Goal: Task Accomplishment & Management: Manage account settings

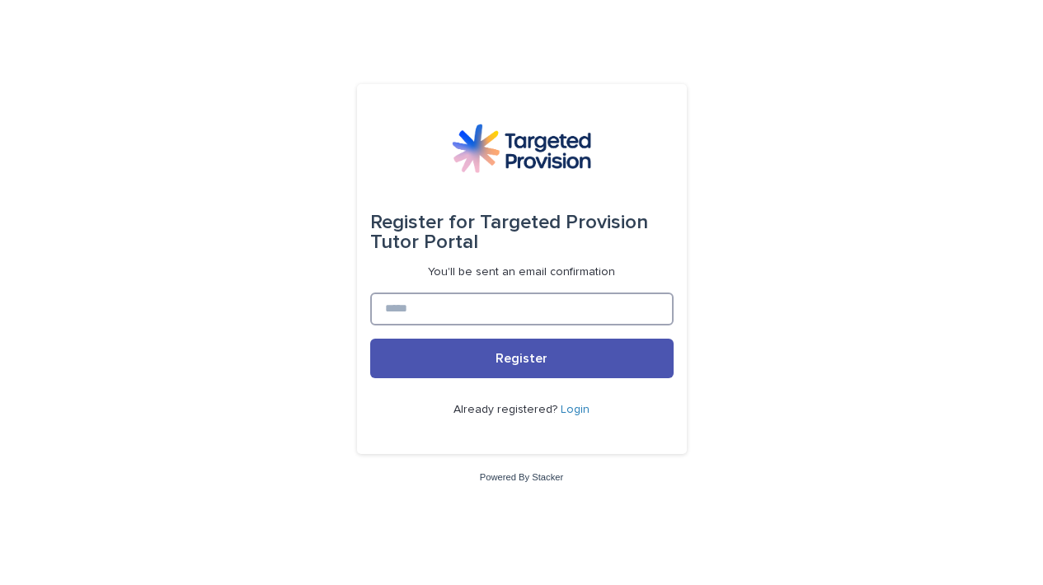
click at [441, 312] on input at bounding box center [521, 309] width 303 height 33
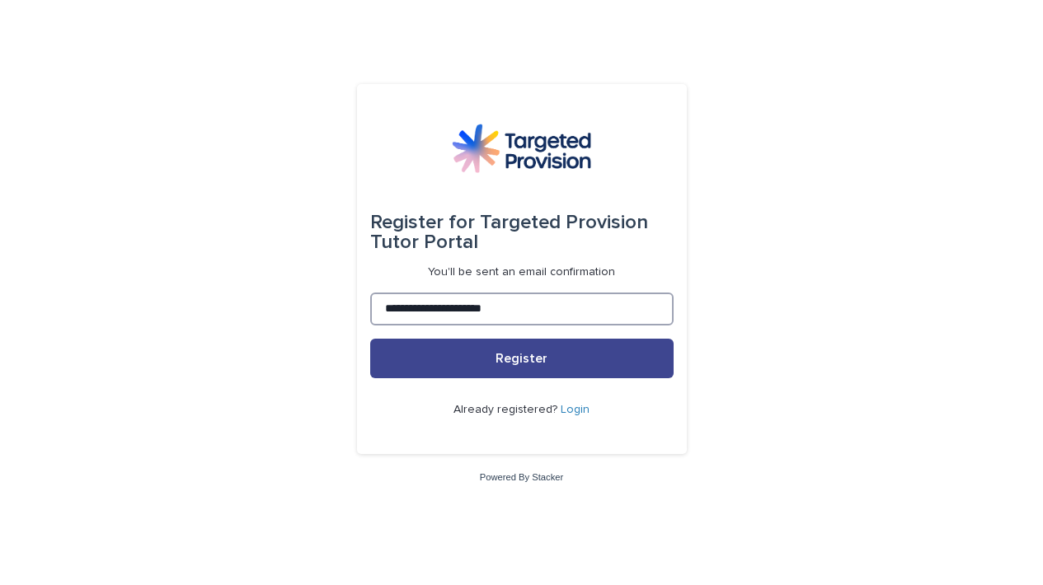
type input "**********"
click at [439, 361] on button "Register" at bounding box center [521, 359] width 303 height 40
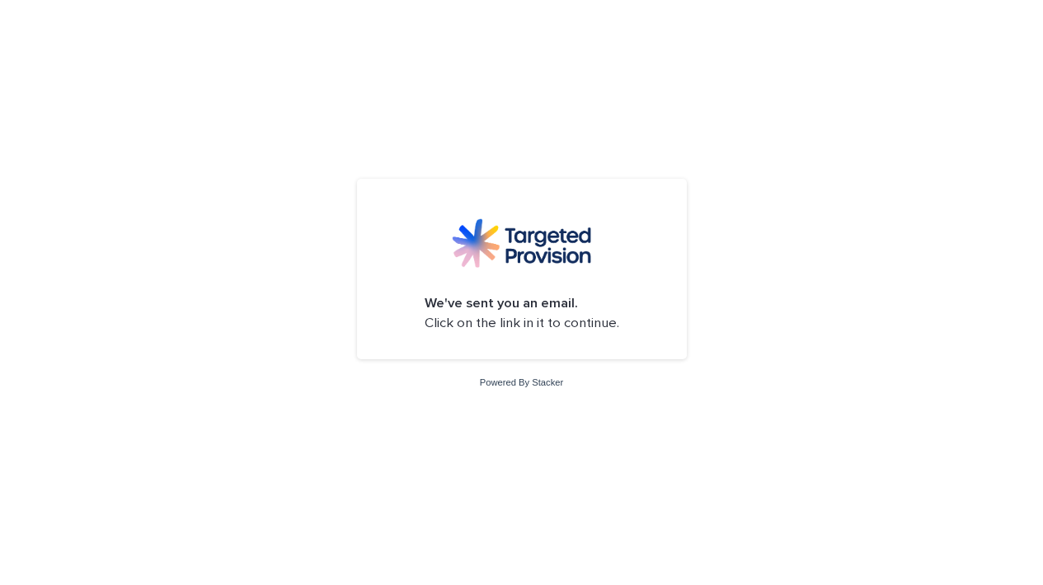
click at [780, 143] on div "We've sent you an email. Click on the link in it to continue. Powered By Stacker" at bounding box center [521, 292] width 1043 height 585
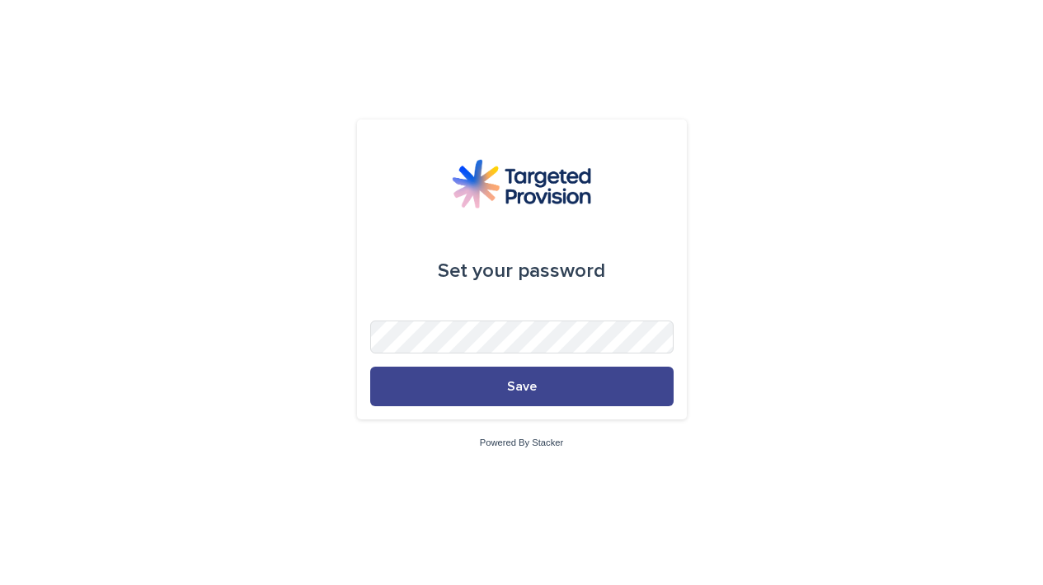
click at [504, 394] on button "Save" at bounding box center [521, 387] width 303 height 40
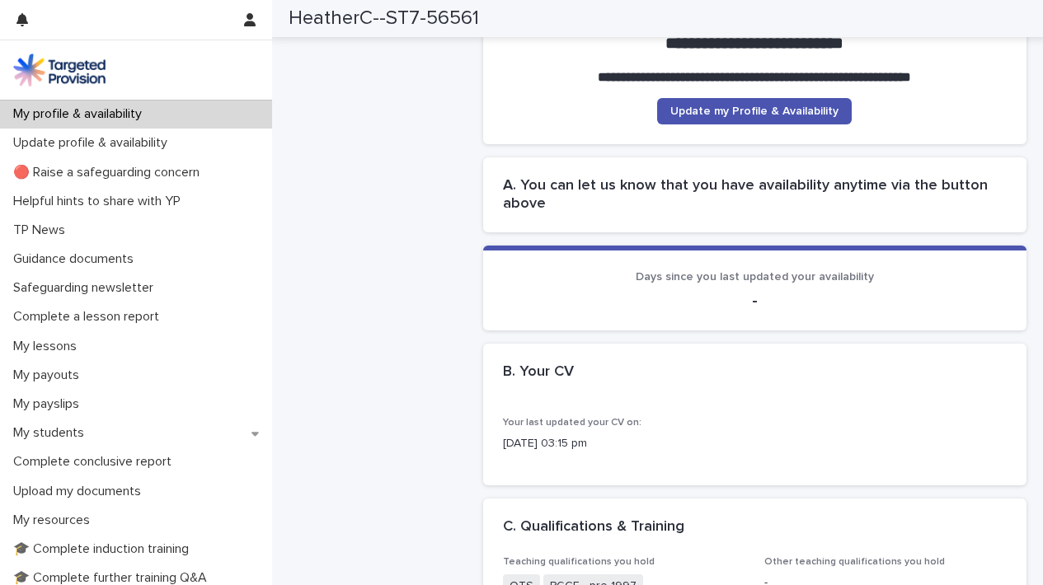
scroll to position [315, 0]
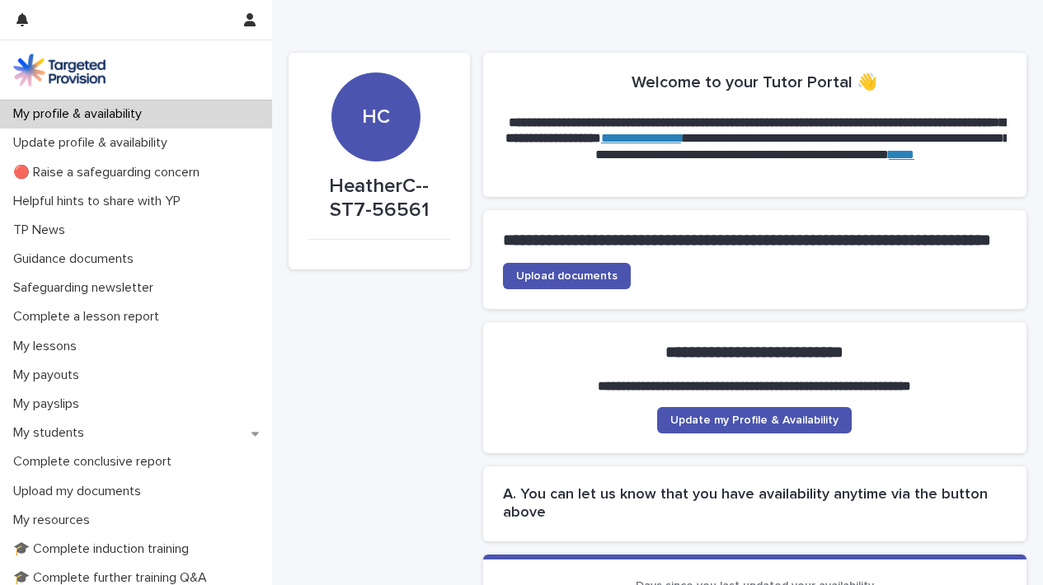
scroll to position [0, 0]
click at [563, 282] on span "Upload documents" at bounding box center [566, 276] width 101 height 12
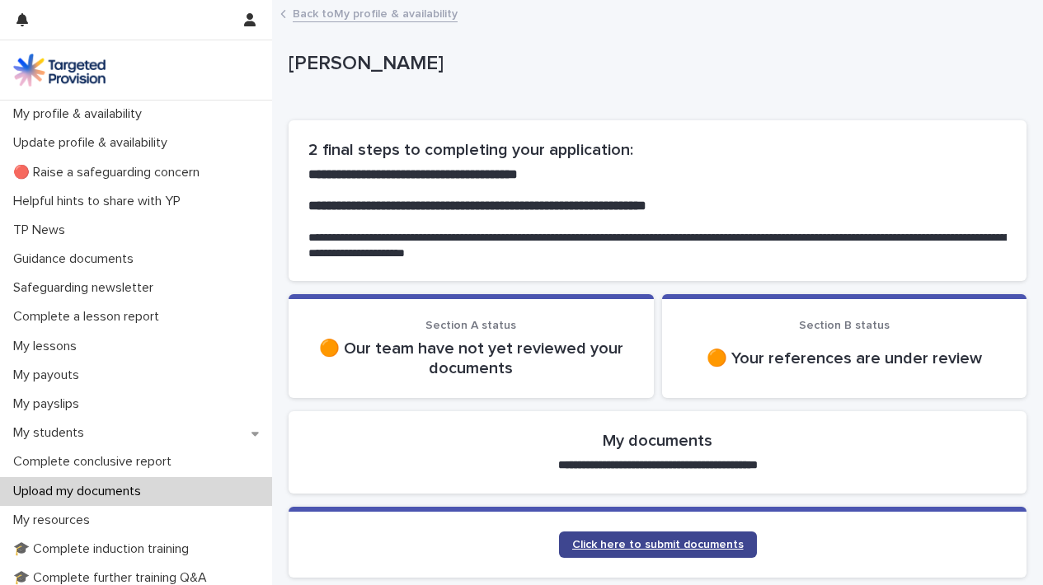
click at [716, 540] on span "Click here to submit documents" at bounding box center [658, 545] width 172 height 12
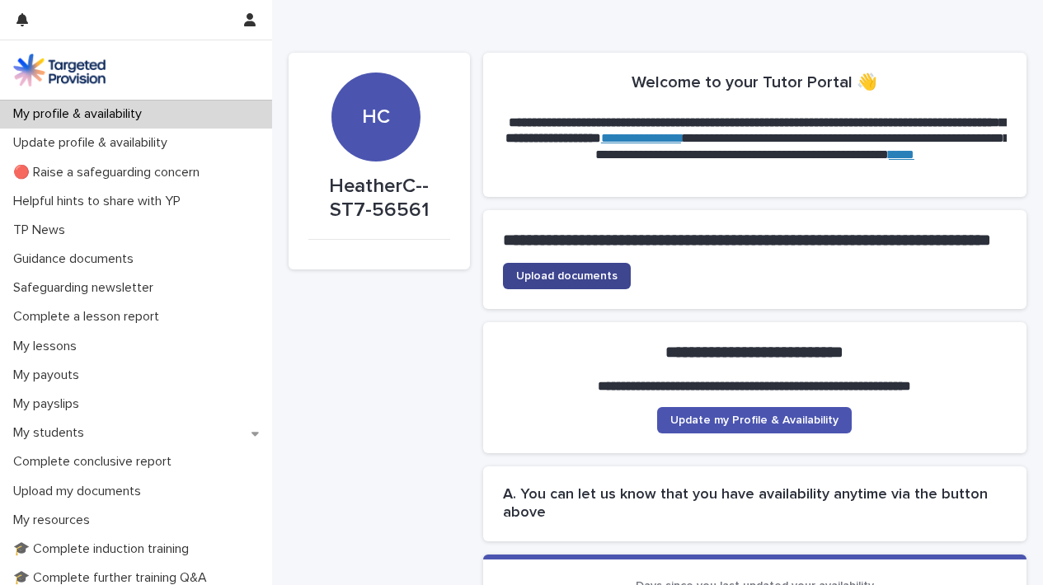
click at [594, 282] on span "Upload documents" at bounding box center [566, 276] width 101 height 12
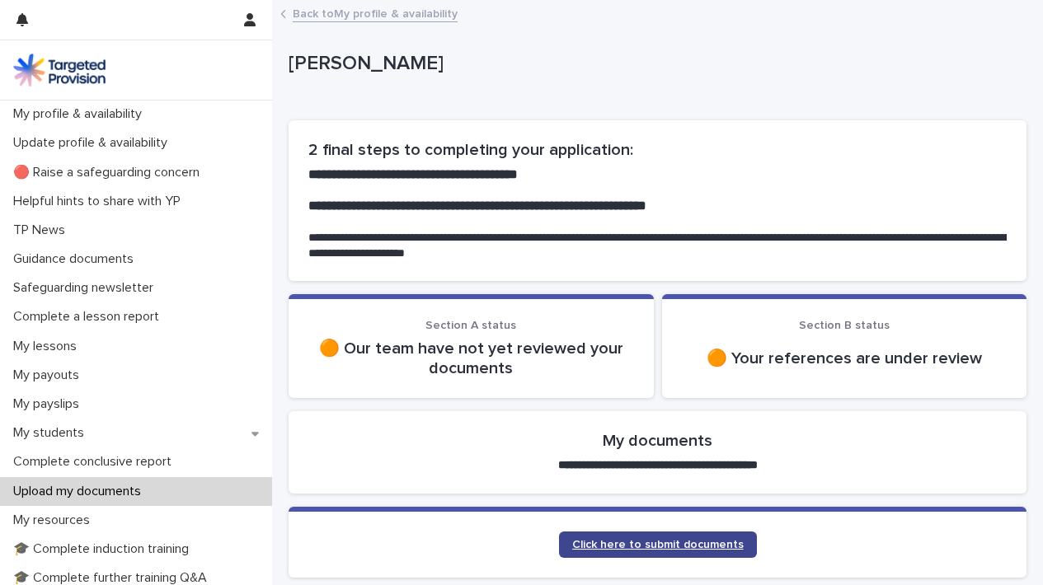
click at [660, 540] on span "Click here to submit documents" at bounding box center [658, 545] width 172 height 12
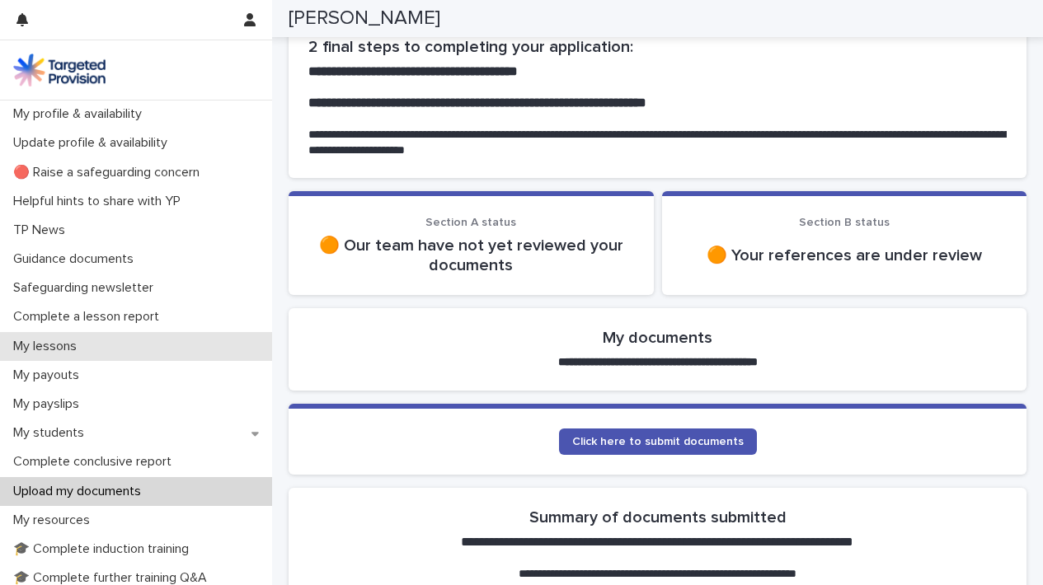
click at [77, 345] on p "My lessons" at bounding box center [48, 347] width 83 height 16
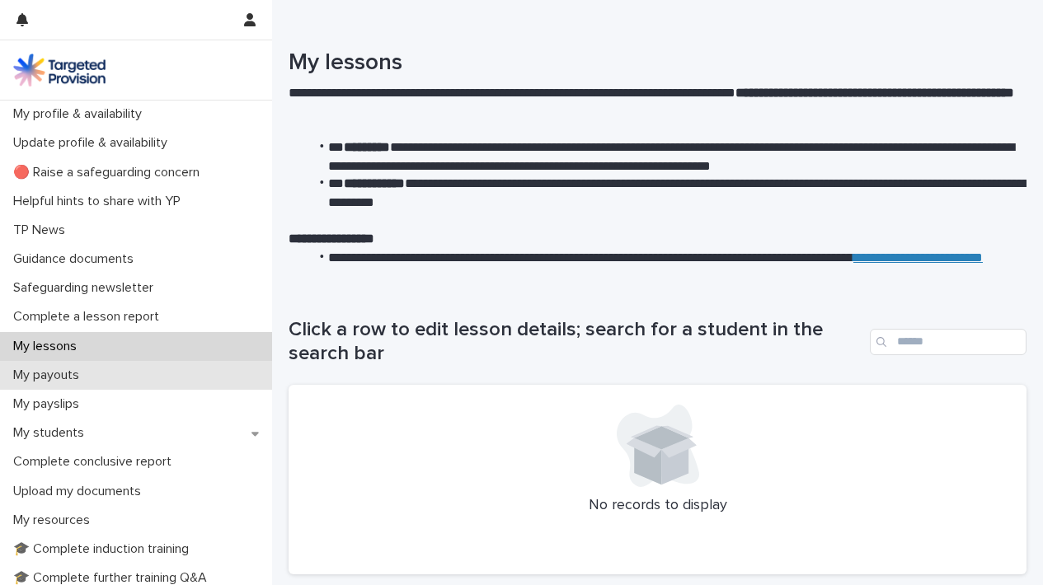
click at [82, 369] on p "My payouts" at bounding box center [50, 376] width 86 height 16
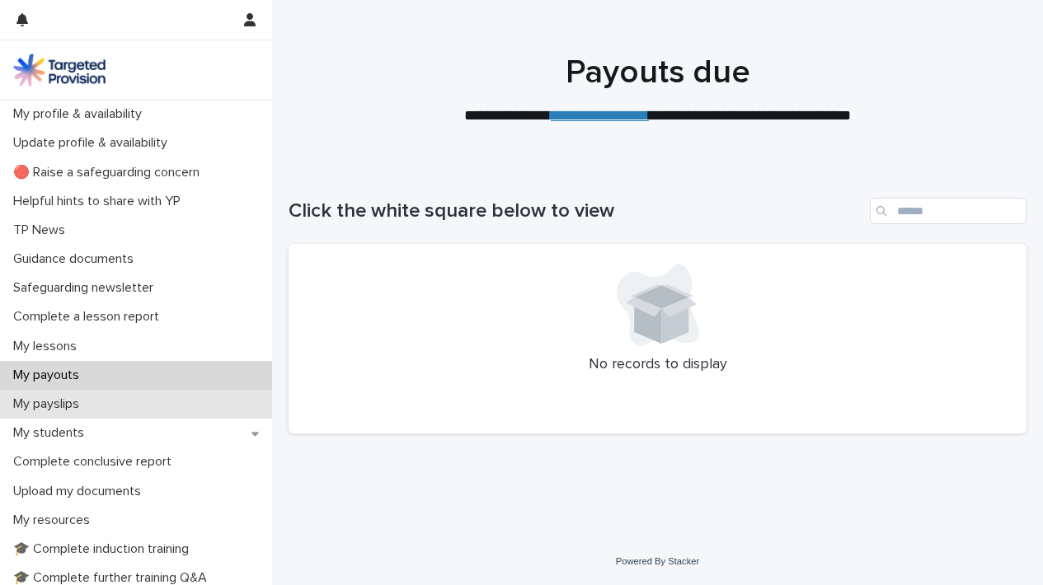
click at [72, 401] on p "My payslips" at bounding box center [50, 405] width 86 height 16
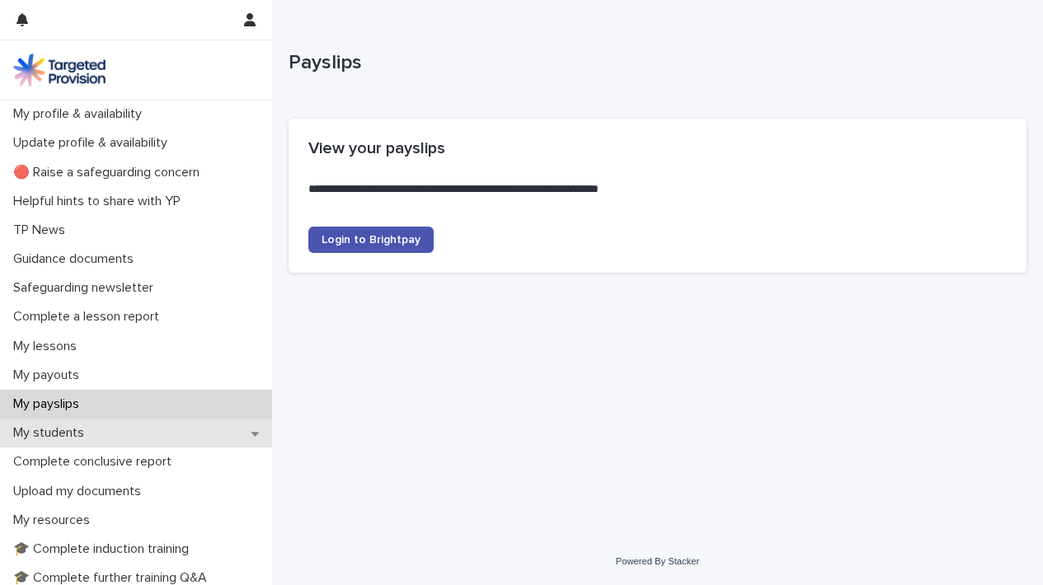
click at [65, 436] on p "My students" at bounding box center [52, 433] width 91 height 16
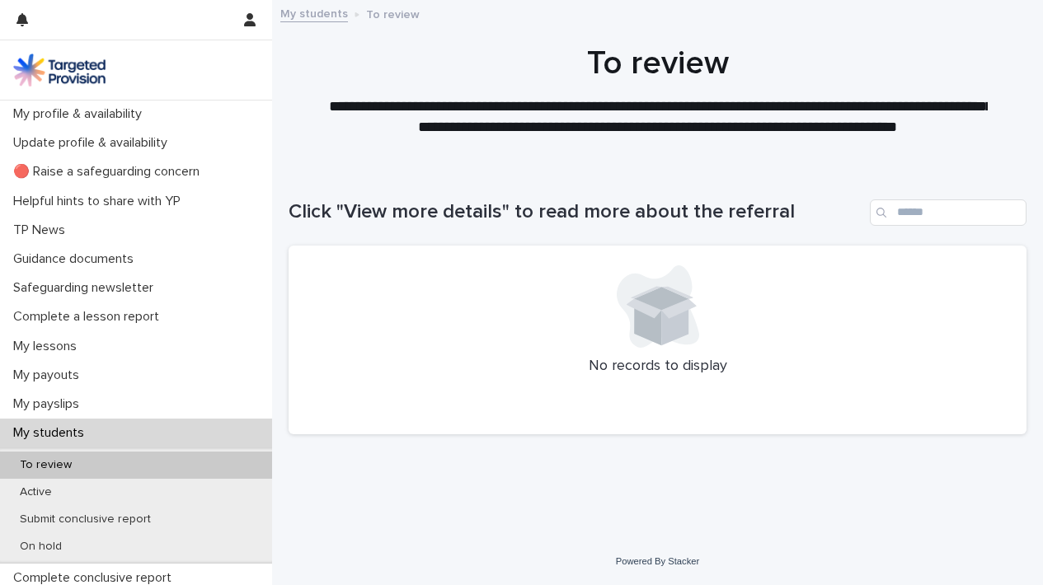
click at [64, 434] on p "My students" at bounding box center [52, 433] width 91 height 16
click at [123, 484] on div "Active" at bounding box center [136, 492] width 272 height 27
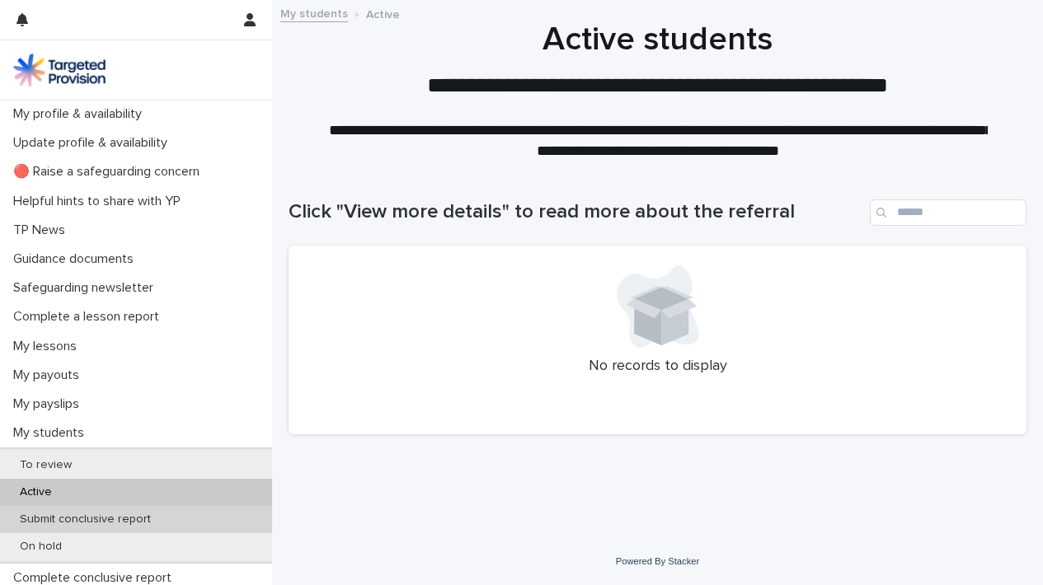
click at [106, 516] on p "Submit conclusive report" at bounding box center [85, 520] width 157 height 14
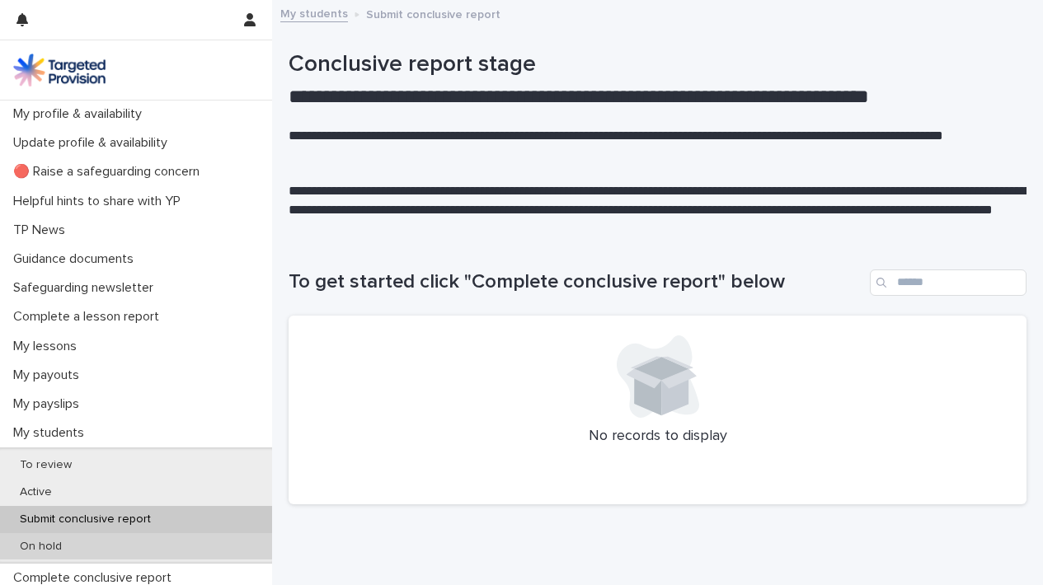
click at [79, 540] on div "On hold" at bounding box center [136, 546] width 272 height 27
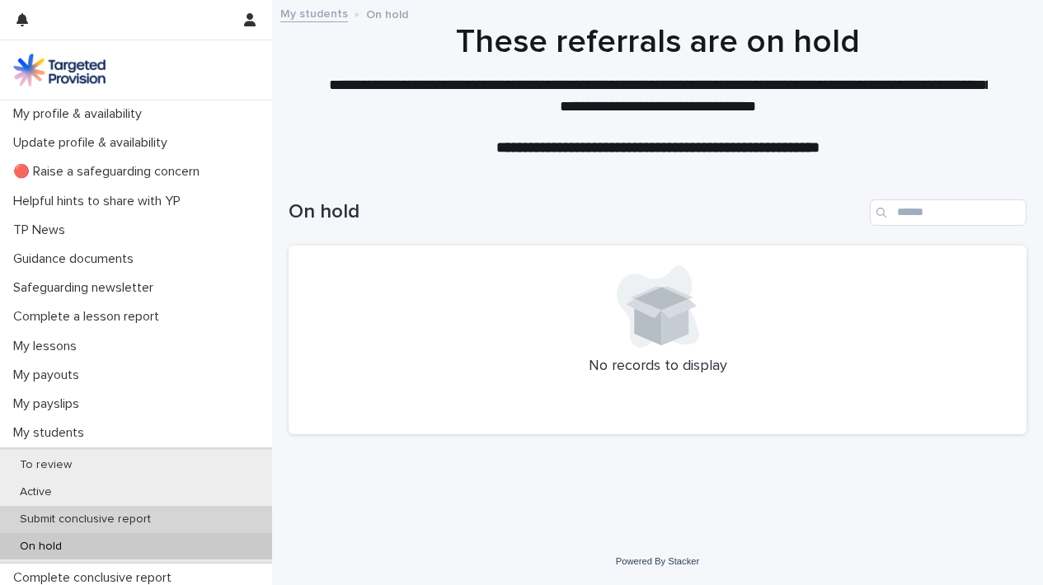
click at [82, 516] on p "Submit conclusive report" at bounding box center [85, 520] width 157 height 14
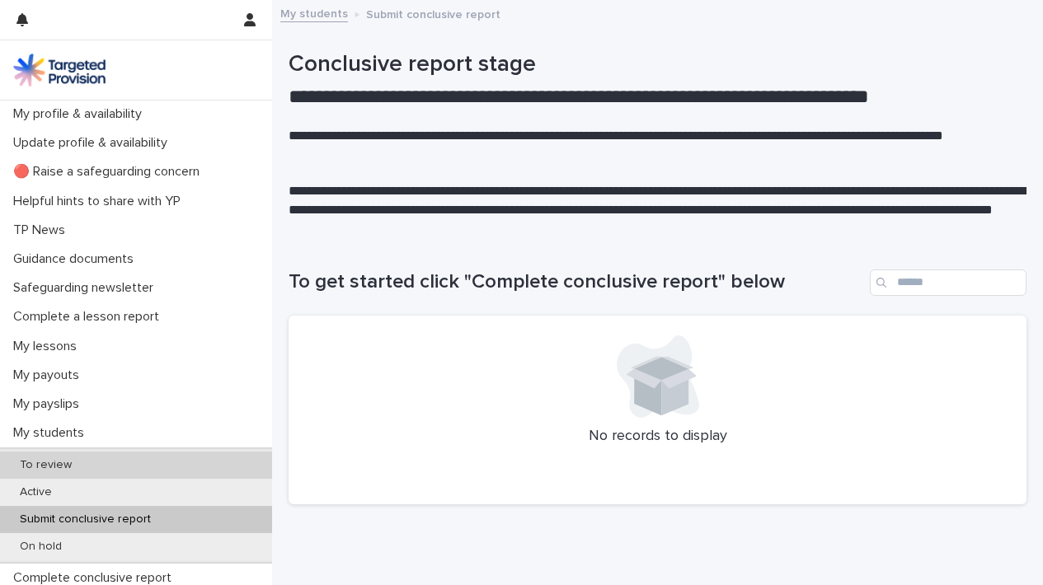
click at [78, 452] on div "To review" at bounding box center [136, 465] width 272 height 27
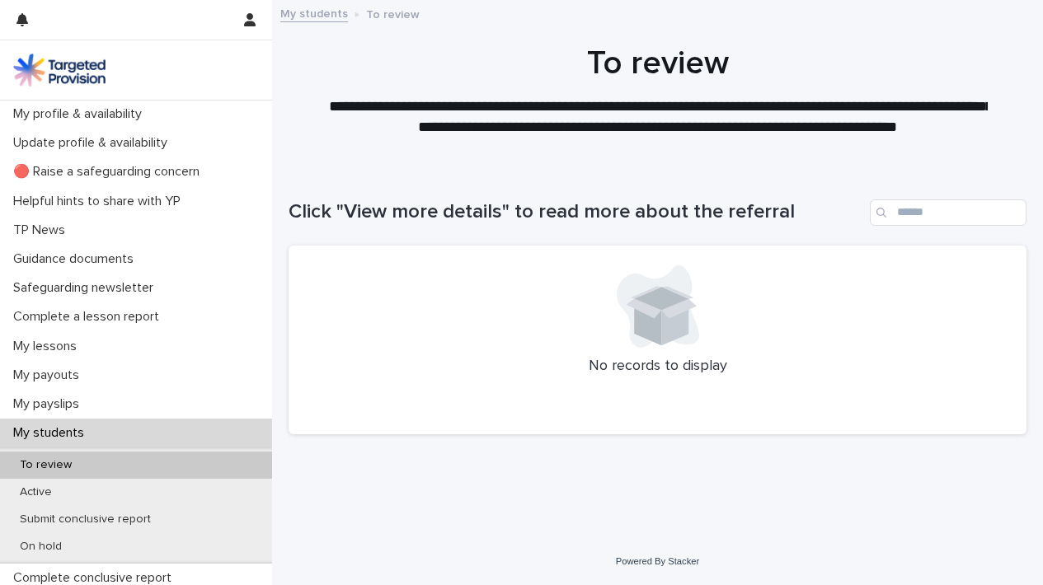
click at [78, 432] on p "My students" at bounding box center [52, 433] width 91 height 16
click at [80, 401] on p "My payslips" at bounding box center [50, 405] width 86 height 16
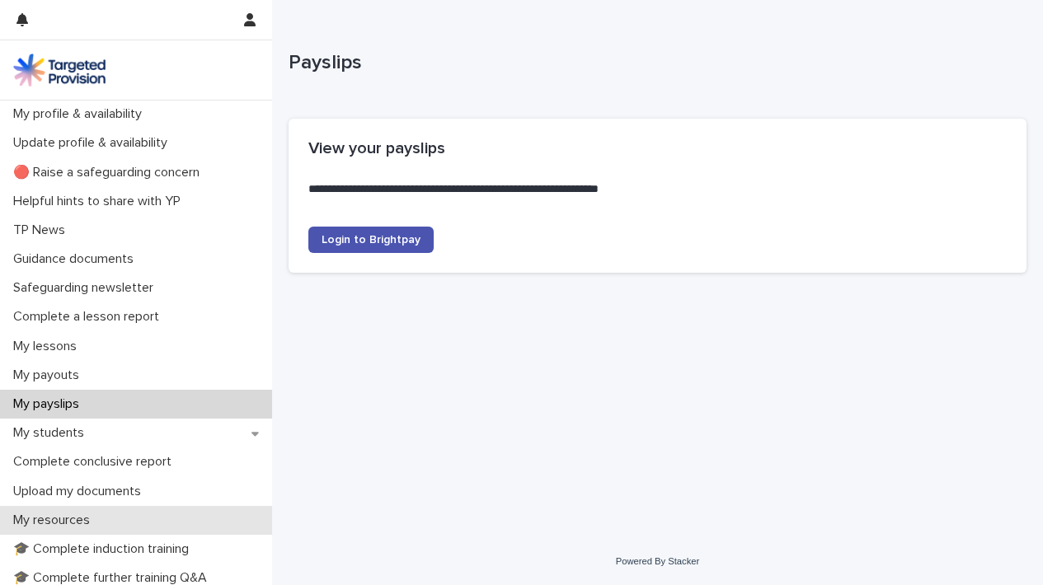
click at [194, 519] on div "My resources" at bounding box center [136, 520] width 272 height 29
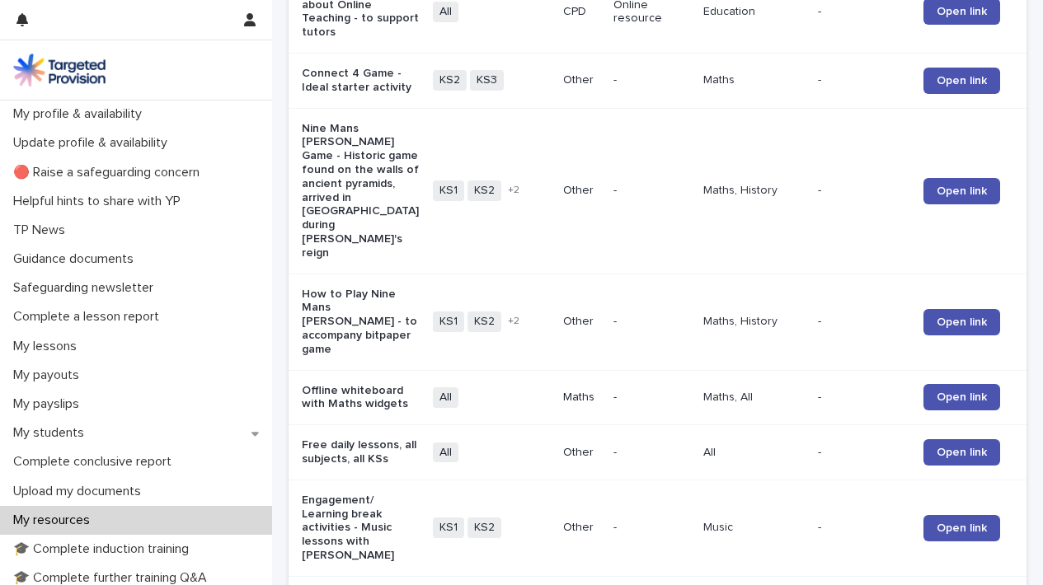
scroll to position [1691, 0]
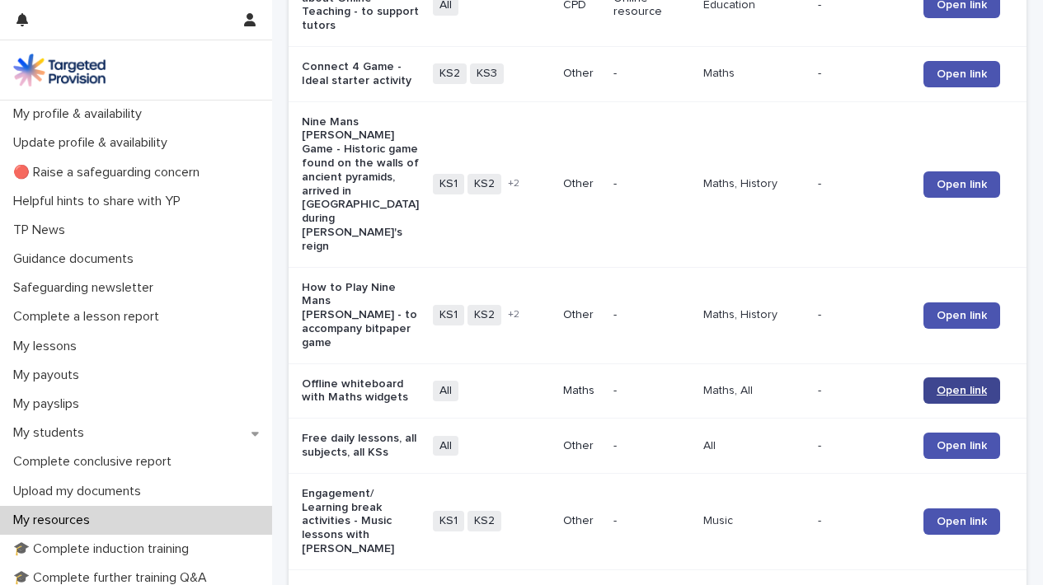
click at [966, 385] on span "Open link" at bounding box center [962, 391] width 50 height 12
click at [957, 516] on span "Open link" at bounding box center [962, 522] width 50 height 12
click at [968, 440] on span "Open link" at bounding box center [962, 446] width 50 height 12
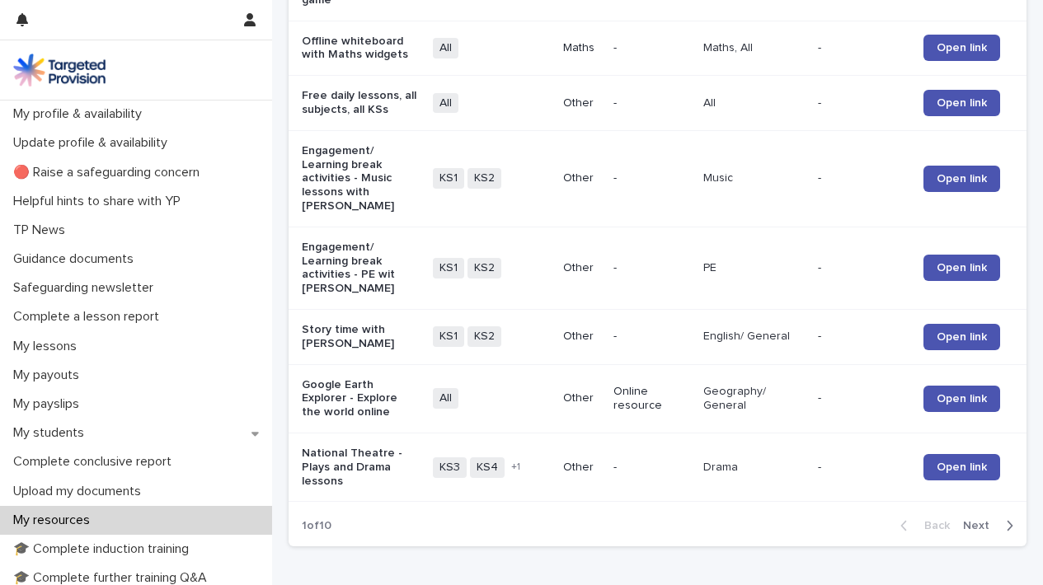
scroll to position [2042, 0]
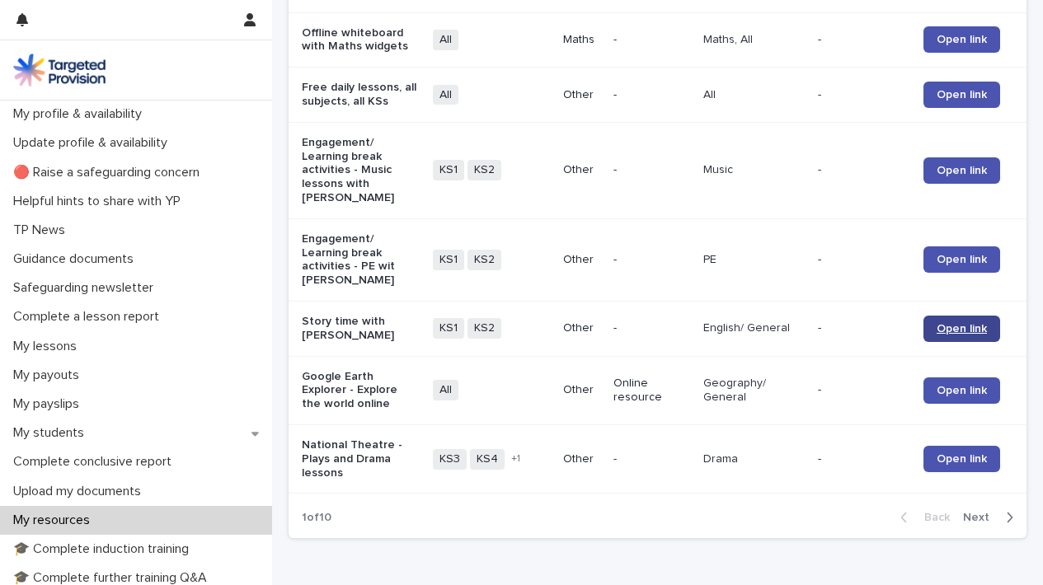
click at [966, 323] on span "Open link" at bounding box center [962, 329] width 50 height 12
click at [980, 512] on span "Next" at bounding box center [981, 518] width 36 height 12
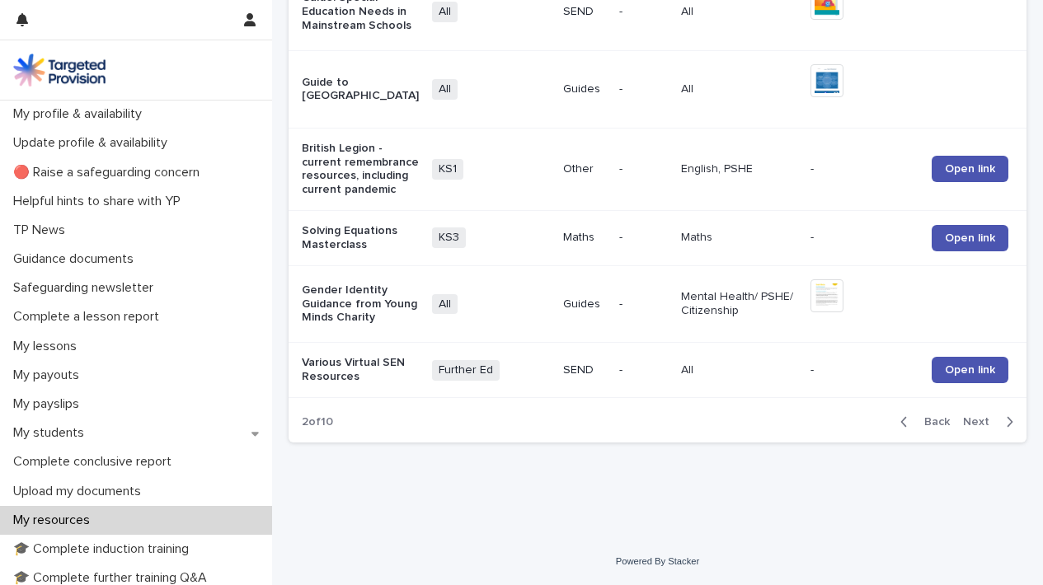
scroll to position [1973, 0]
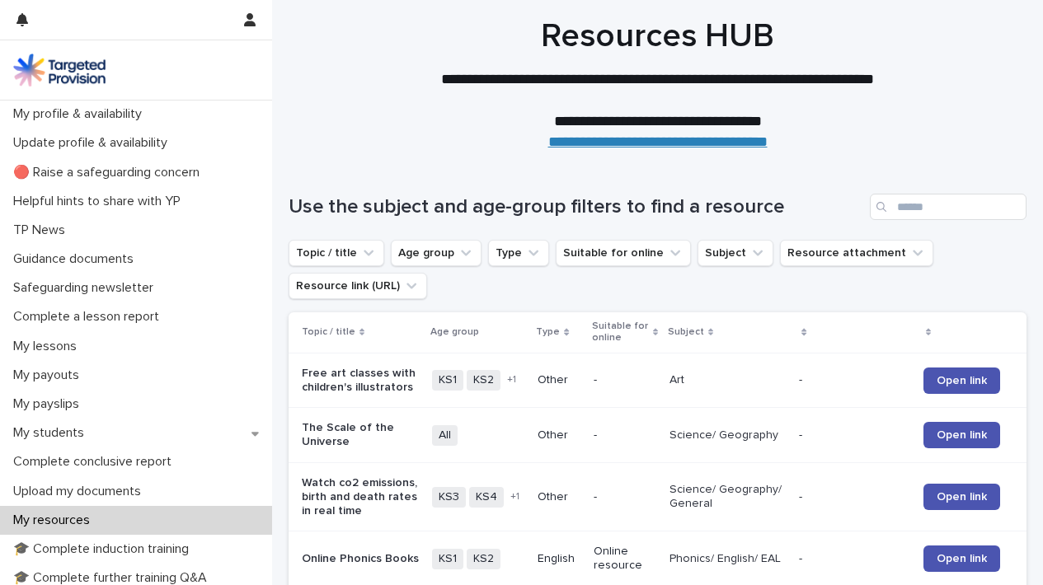
scroll to position [0, 0]
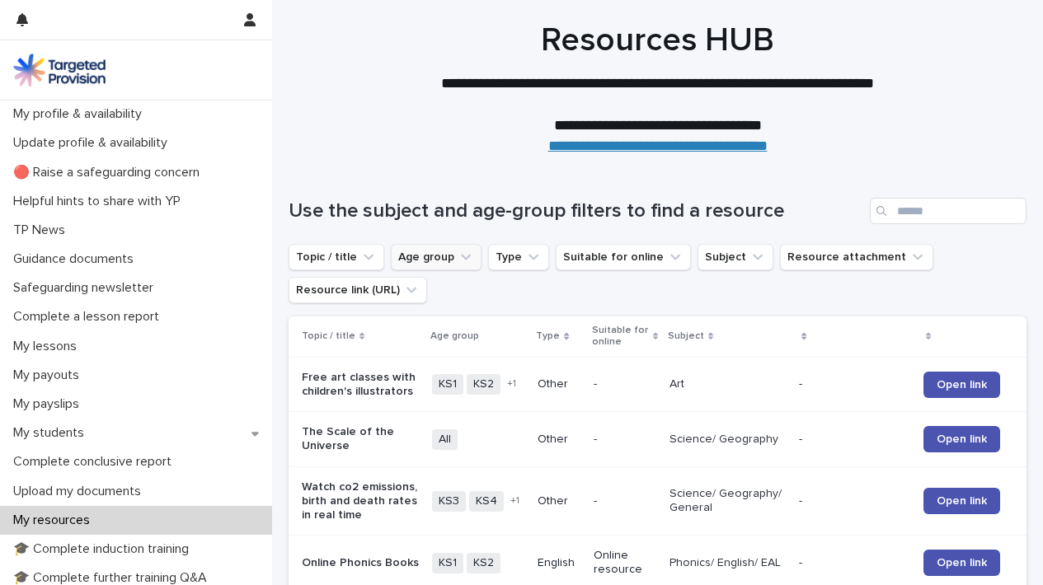
click at [441, 261] on button "Age group" at bounding box center [436, 257] width 91 height 26
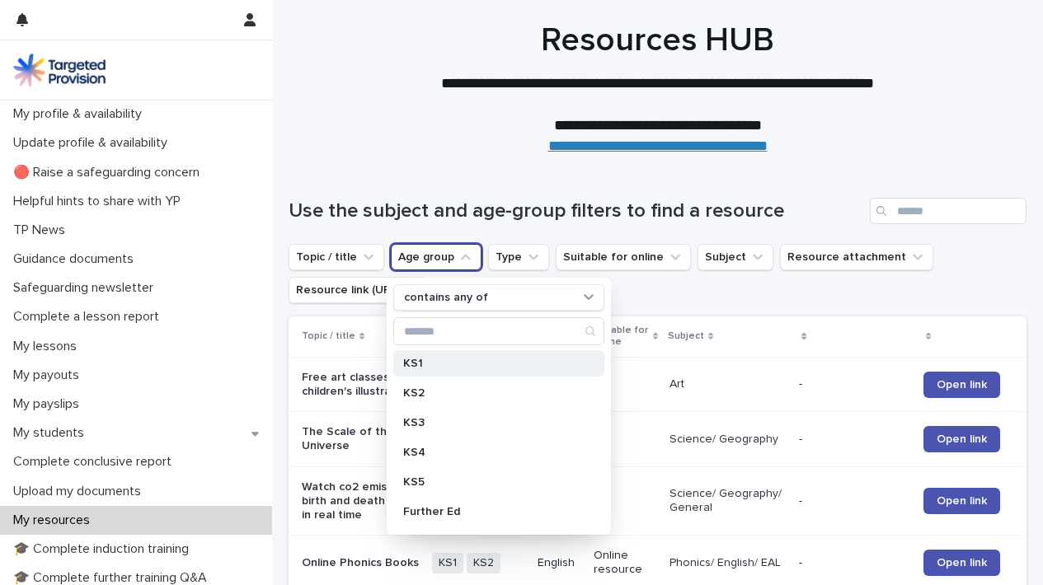
click at [416, 368] on p "KS1" at bounding box center [490, 364] width 175 height 12
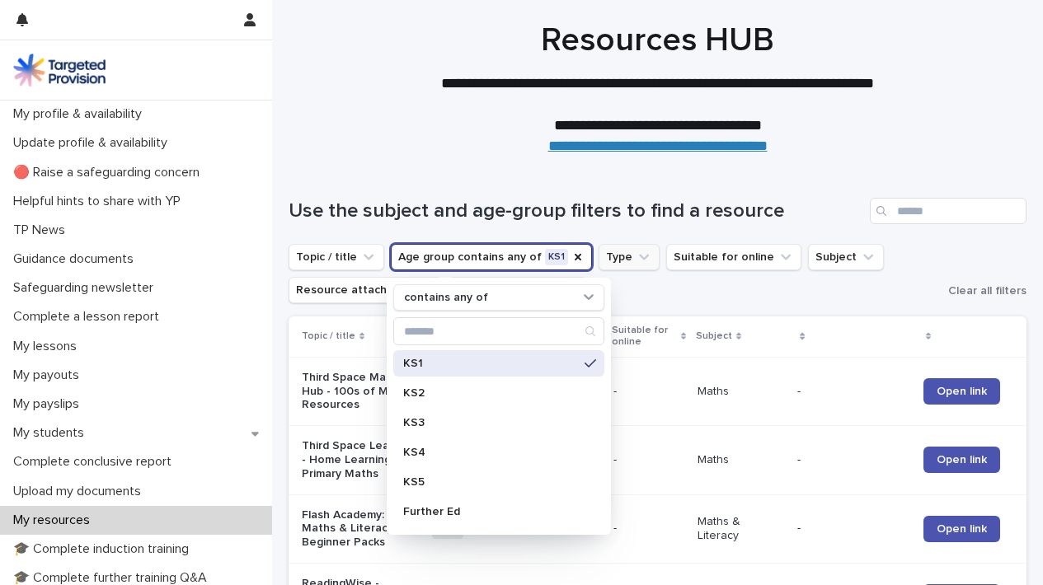
click at [638, 253] on icon "Type" at bounding box center [644, 257] width 16 height 16
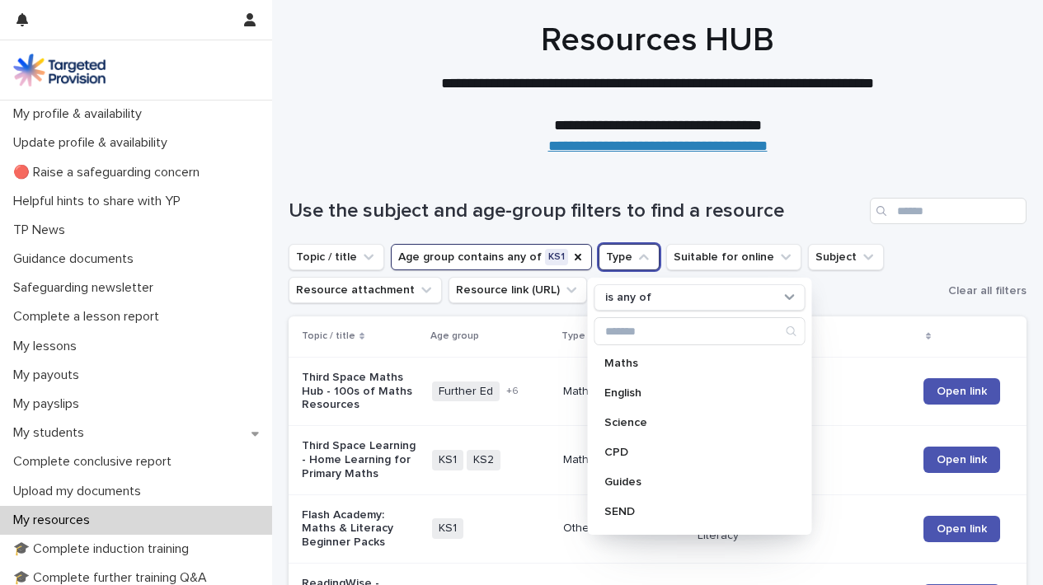
click at [669, 219] on h1 "Use the subject and age-group filters to find a resource" at bounding box center [576, 212] width 575 height 24
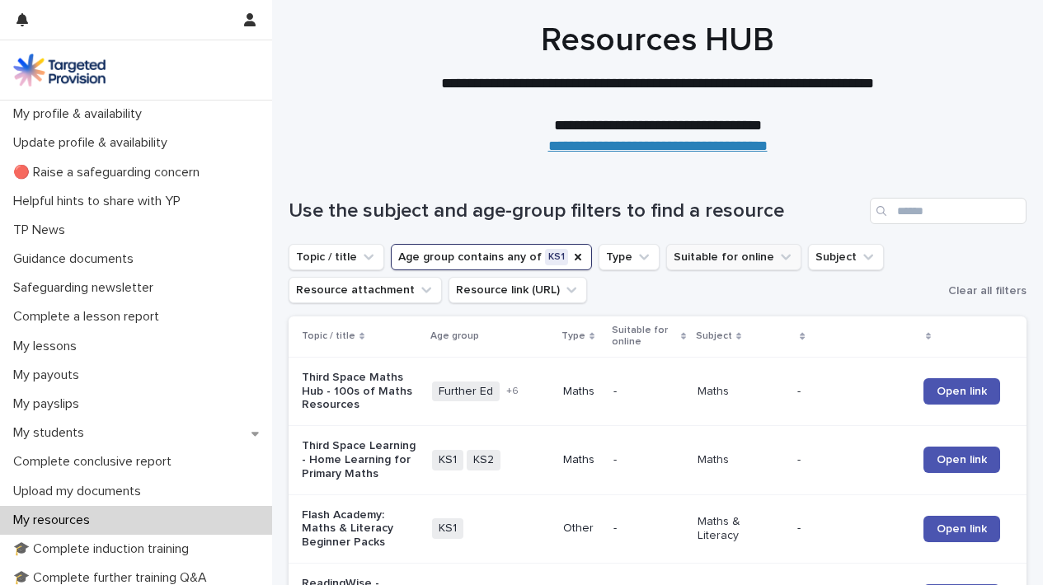
click at [778, 251] on icon "Suitable for online" at bounding box center [786, 257] width 16 height 16
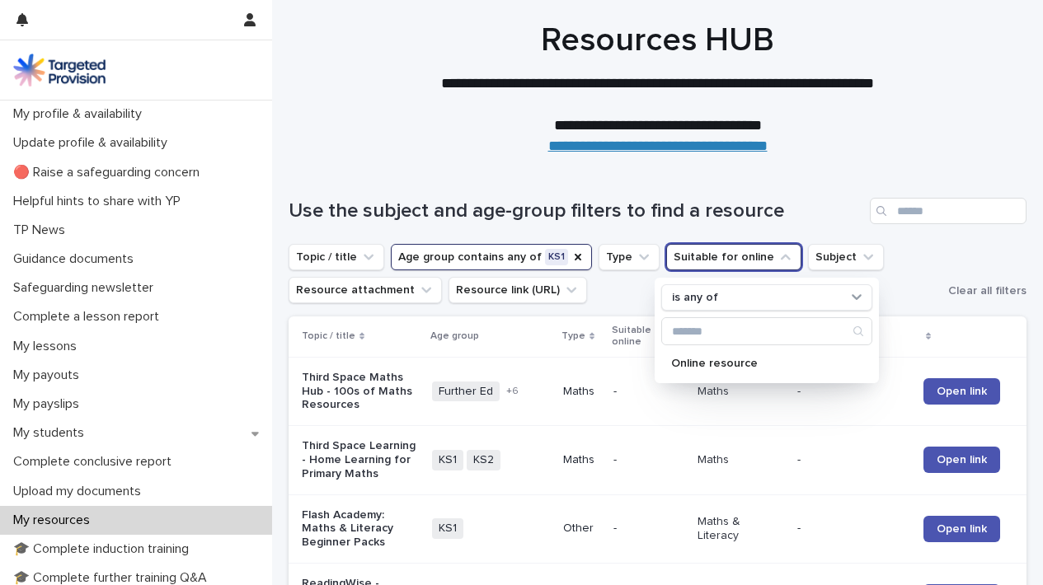
click at [782, 219] on h1 "Use the subject and age-group filters to find a resource" at bounding box center [576, 212] width 575 height 24
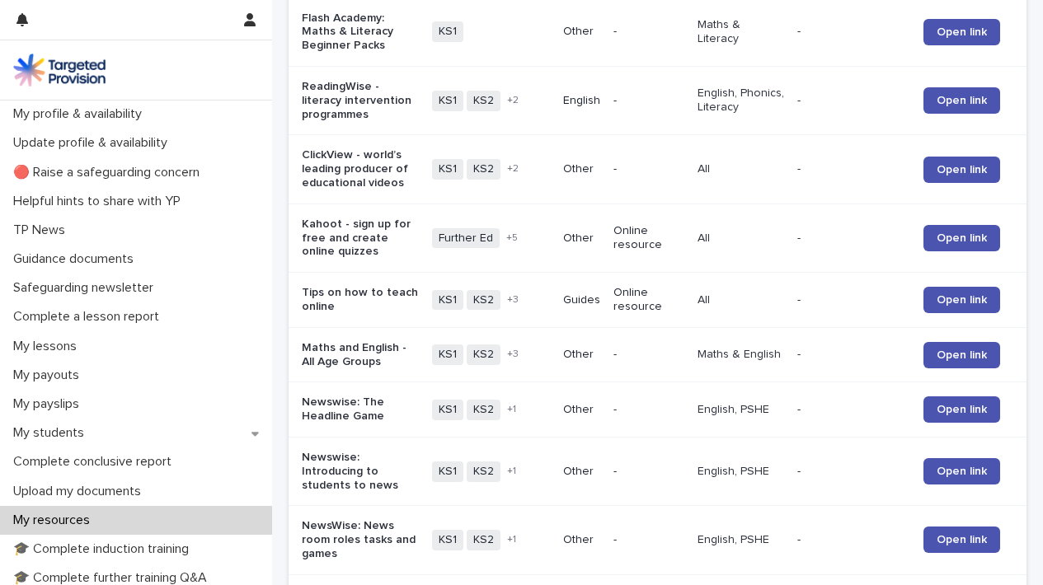
scroll to position [501, 0]
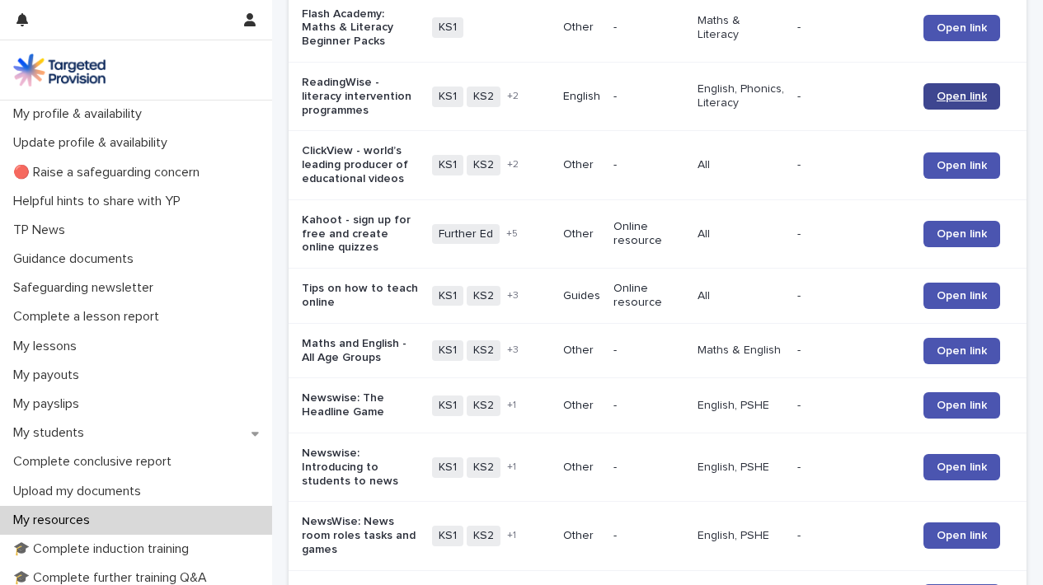
click at [961, 95] on link "Open link" at bounding box center [961, 96] width 77 height 26
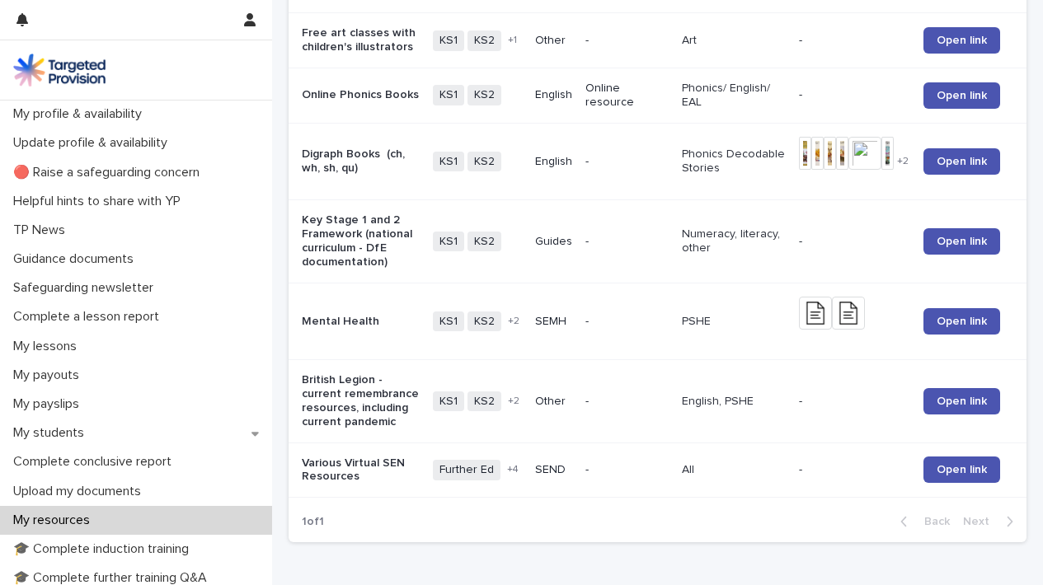
scroll to position [1609, 0]
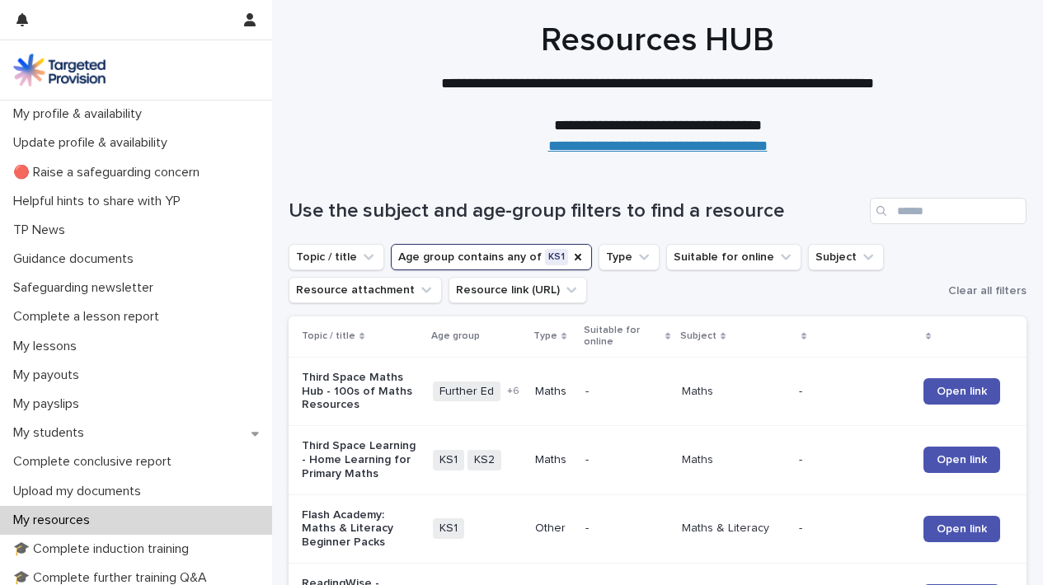
scroll to position [0, 0]
click at [571, 260] on icon "Age group" at bounding box center [577, 257] width 13 height 13
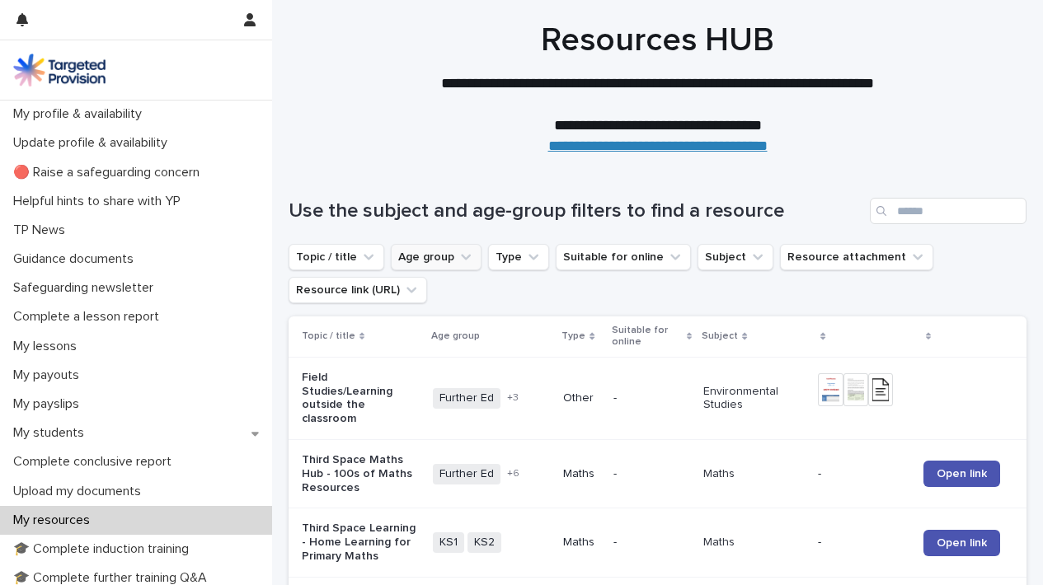
click at [464, 251] on icon "Age group" at bounding box center [466, 257] width 16 height 16
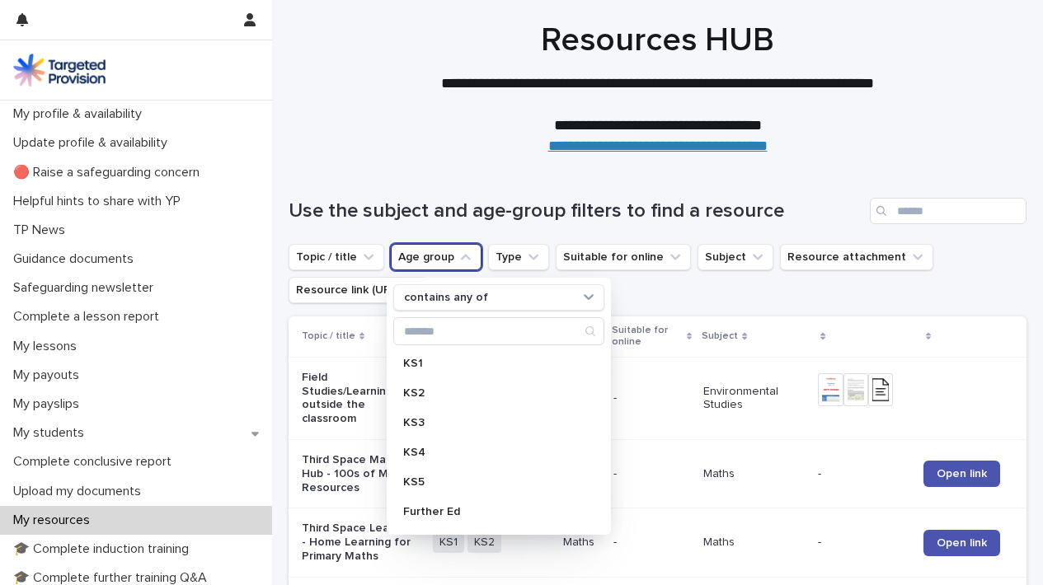
click at [952, 290] on ul "Topic / title Age group contains any of KS1 KS2 KS3 KS4 KS5 Further Ed Higher E…" at bounding box center [657, 274] width 745 height 66
click at [1028, 280] on ul "Topic / title Age group contains any of KS1 KS2 KS3 KS4 KS5 Further Ed Higher E…" at bounding box center [657, 274] width 745 height 66
click at [525, 258] on icon "Type" at bounding box center [533, 257] width 16 height 16
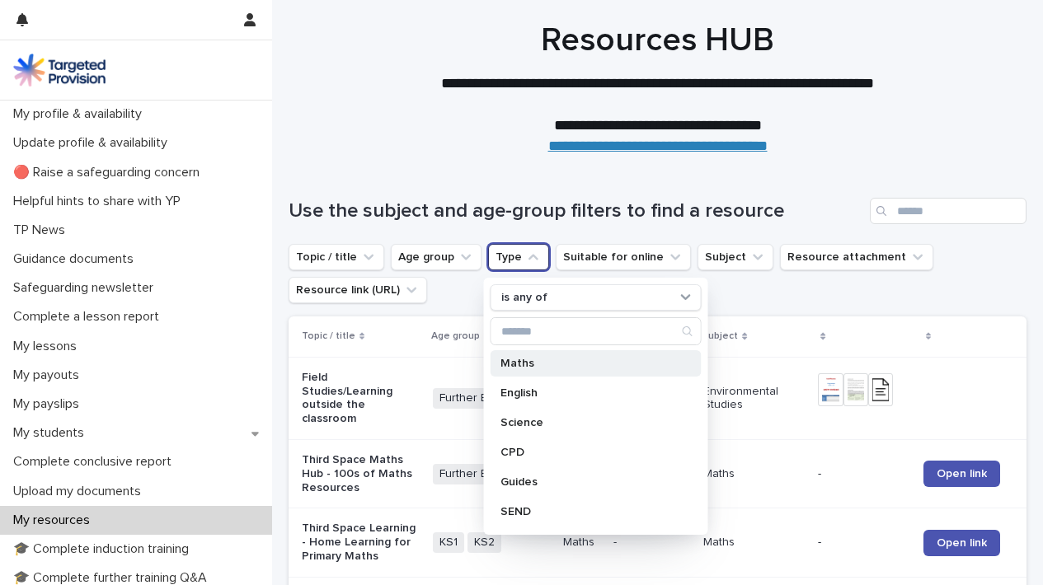
click at [519, 368] on p "Maths" at bounding box center [587, 364] width 175 height 12
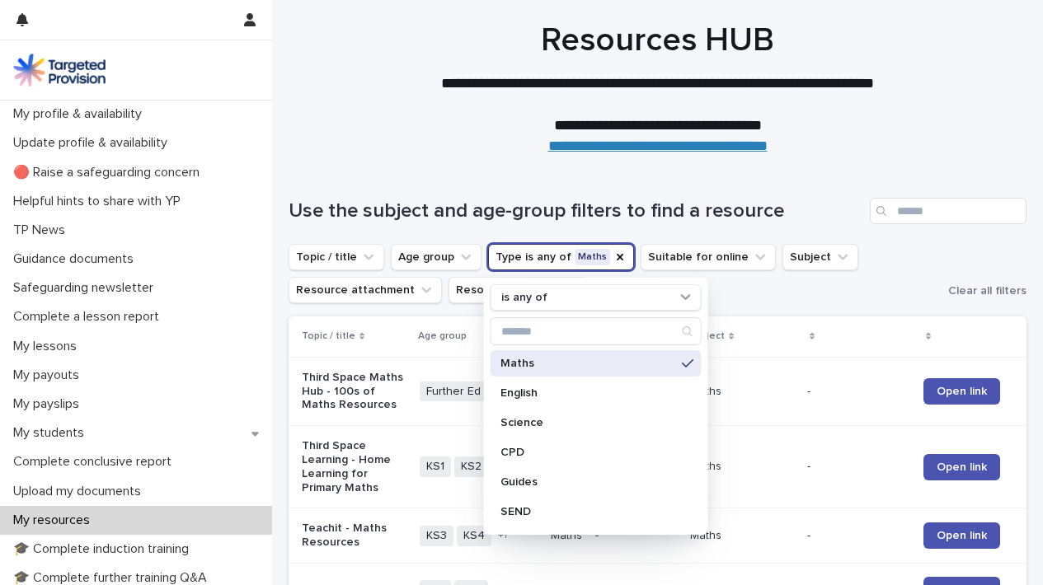
click at [806, 284] on ul "Topic / title Age group Type is any of Maths is any of Maths English Science CP…" at bounding box center [615, 274] width 660 height 66
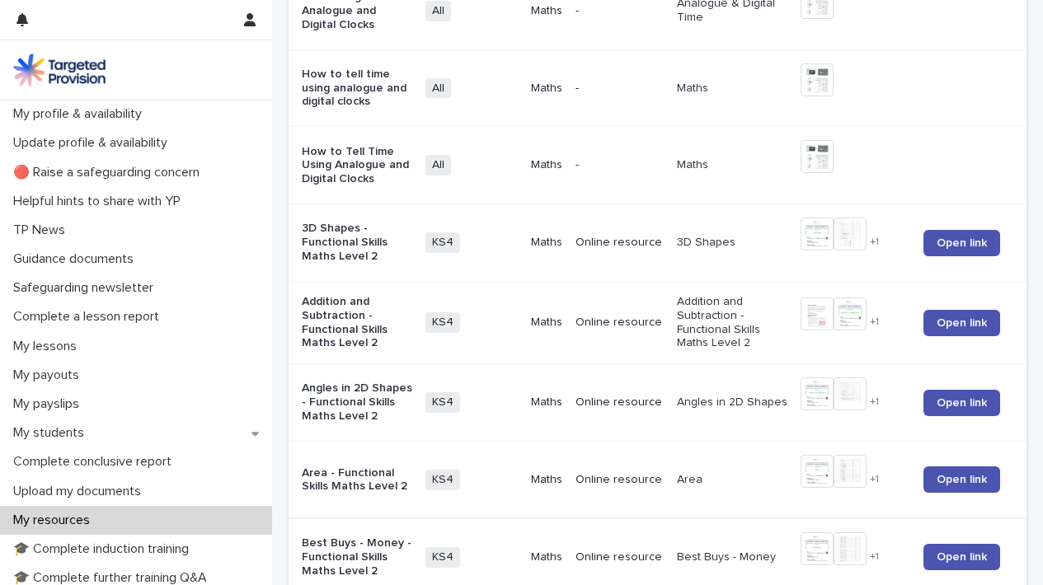
scroll to position [1176, 0]
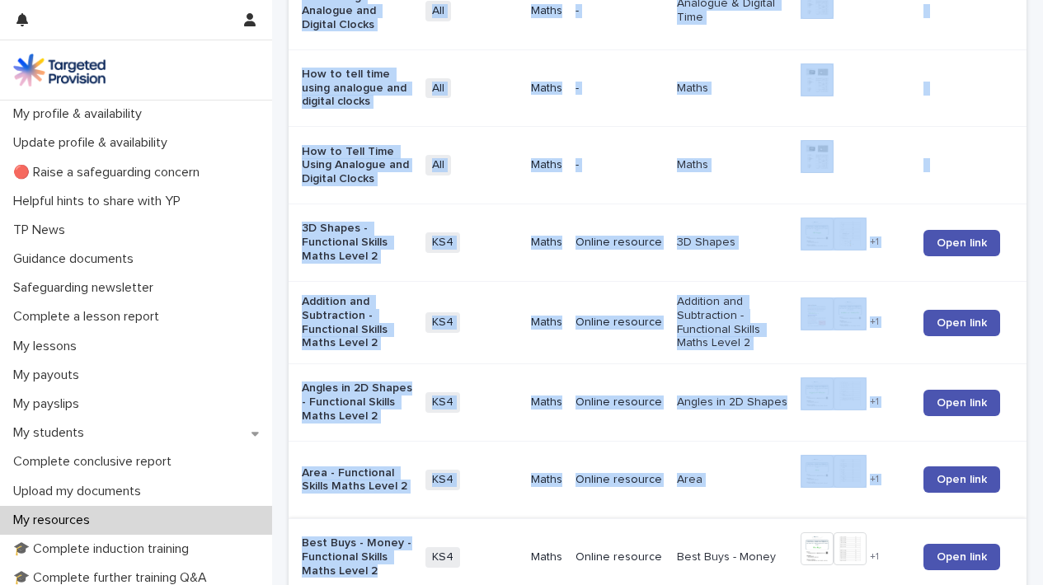
drag, startPoint x: 275, startPoint y: 407, endPoint x: 300, endPoint y: 538, distance: 133.4
click at [300, 538] on div "Loading... Saving… Loading... Saving… Use the subject and age-group filters to …" at bounding box center [657, 249] width 771 height 2521
click at [279, 522] on div "Loading... Saving… Loading... Saving… Use the subject and age-group filters to …" at bounding box center [657, 249] width 771 height 2521
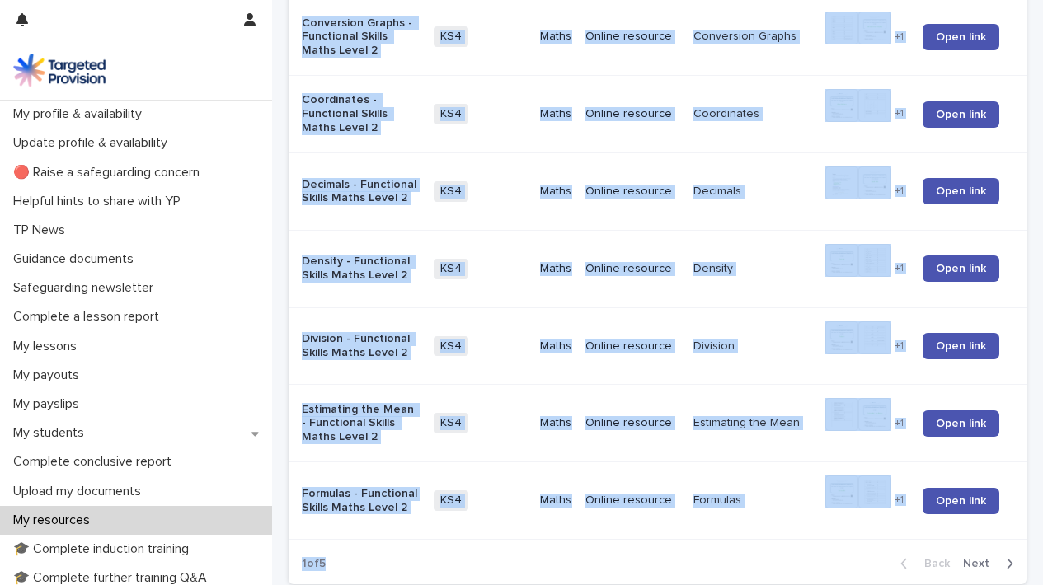
scroll to position [2004, 0]
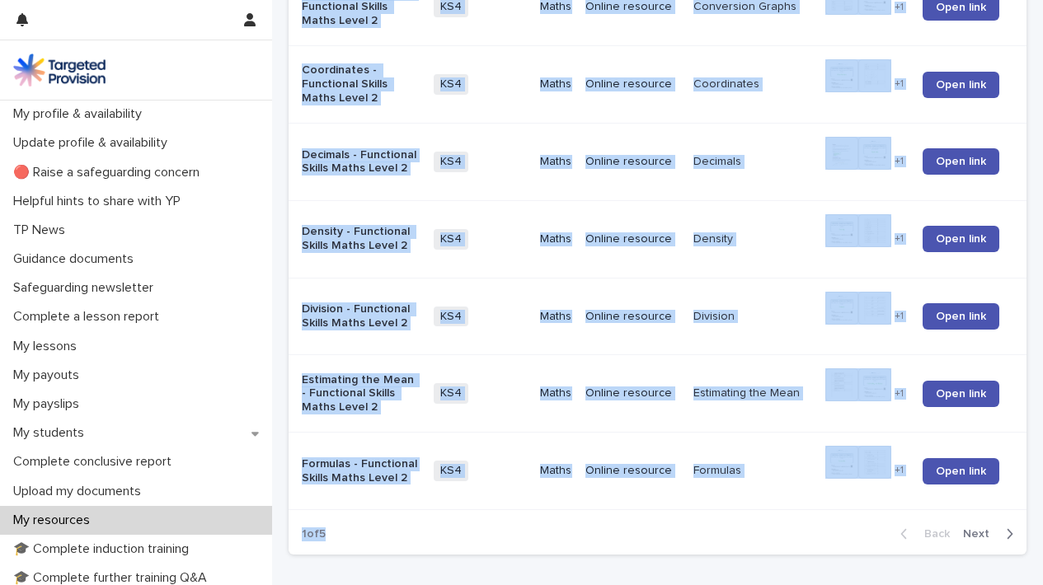
drag, startPoint x: 279, startPoint y: 522, endPoint x: 275, endPoint y: 568, distance: 46.3
click at [347, 515] on div "1 of 5 Back Next" at bounding box center [658, 534] width 738 height 41
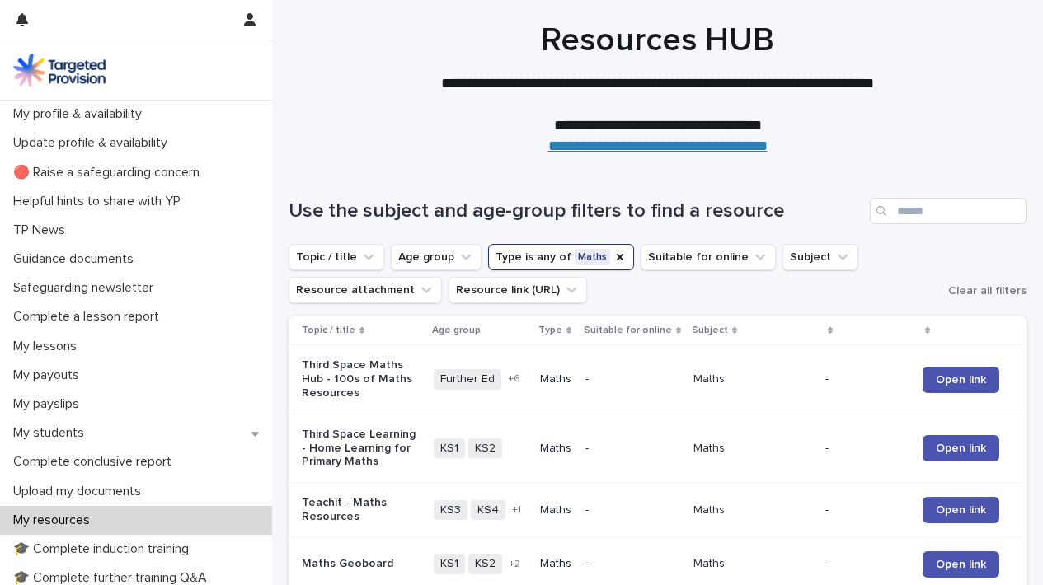
scroll to position [0, 0]
click at [84, 313] on p "Complete a lesson report" at bounding box center [90, 317] width 166 height 16
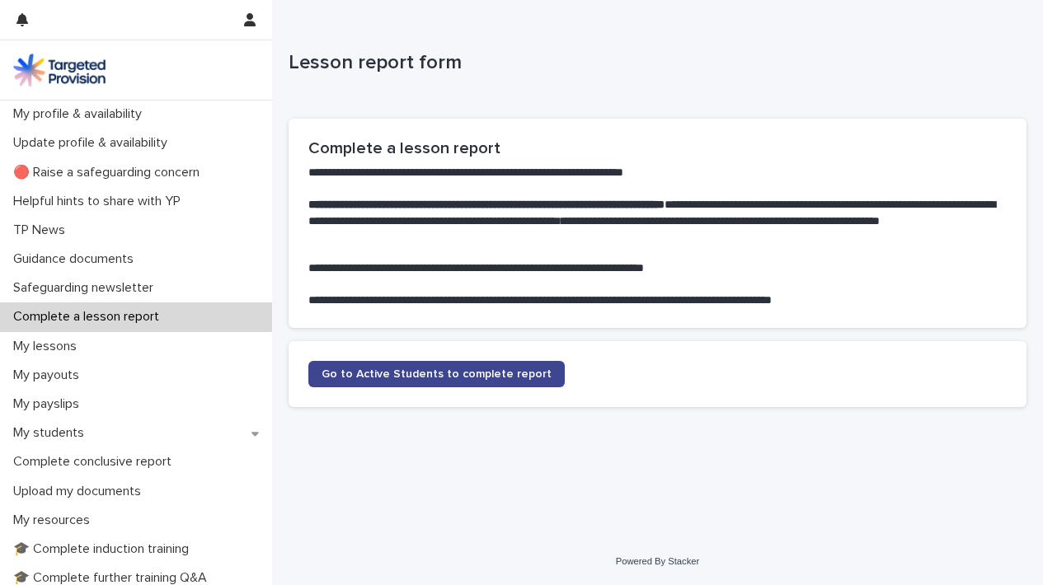
click at [433, 375] on span "Go to Active Students to complete report" at bounding box center [437, 375] width 230 height 12
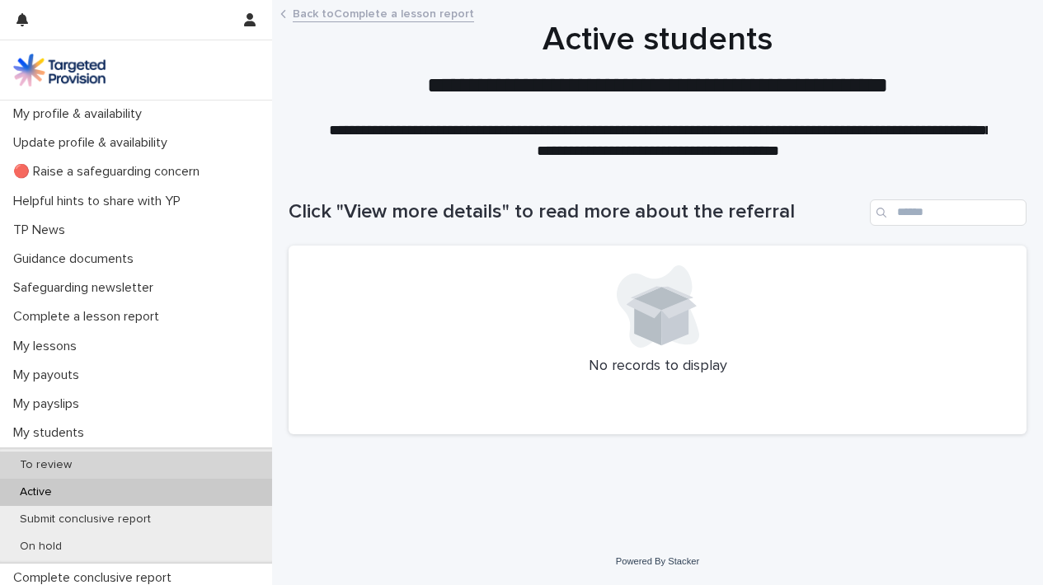
click at [58, 462] on p "To review" at bounding box center [46, 465] width 78 height 14
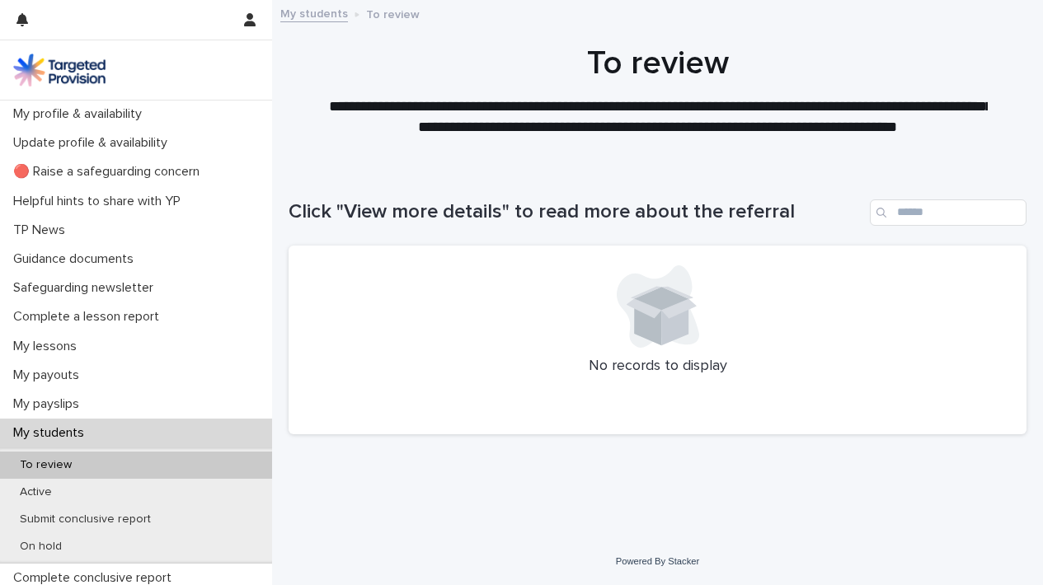
click at [59, 439] on p "My students" at bounding box center [52, 433] width 91 height 16
click at [258, 393] on div "My payslips" at bounding box center [136, 404] width 272 height 29
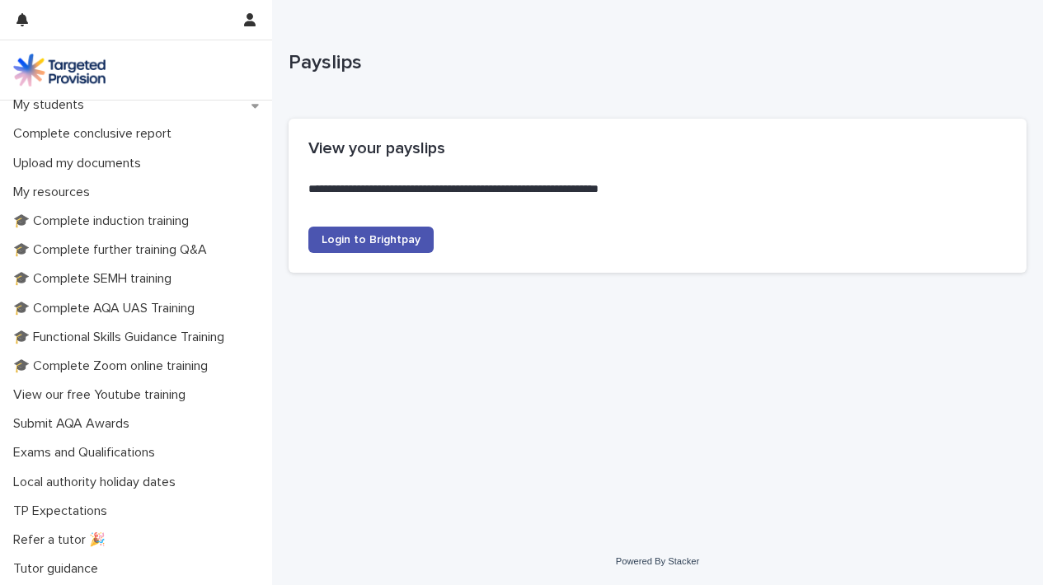
scroll to position [337, 0]
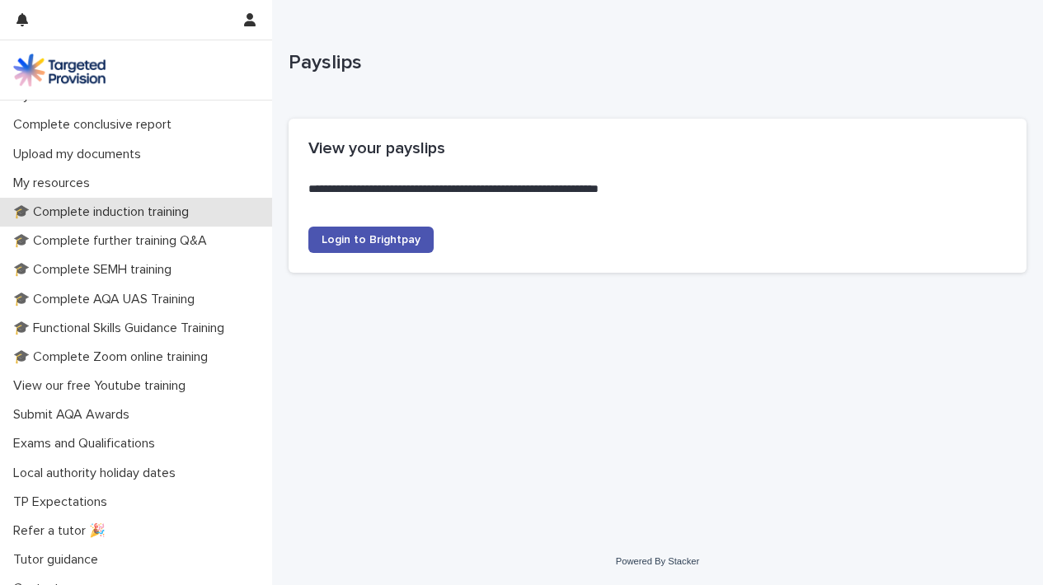
click at [176, 209] on p "🎓 Complete induction training" at bounding box center [104, 212] width 195 height 16
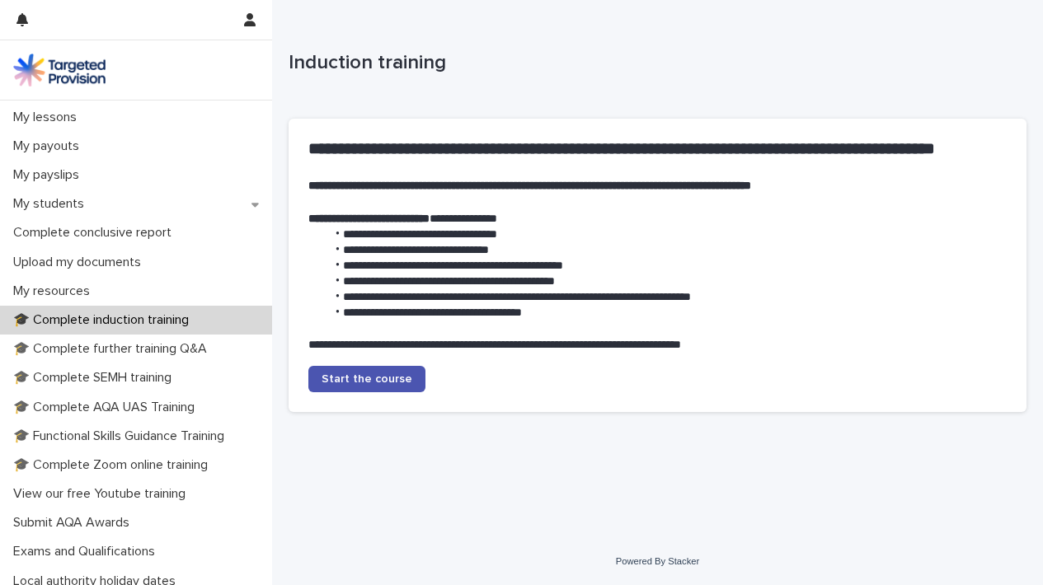
scroll to position [233, 0]
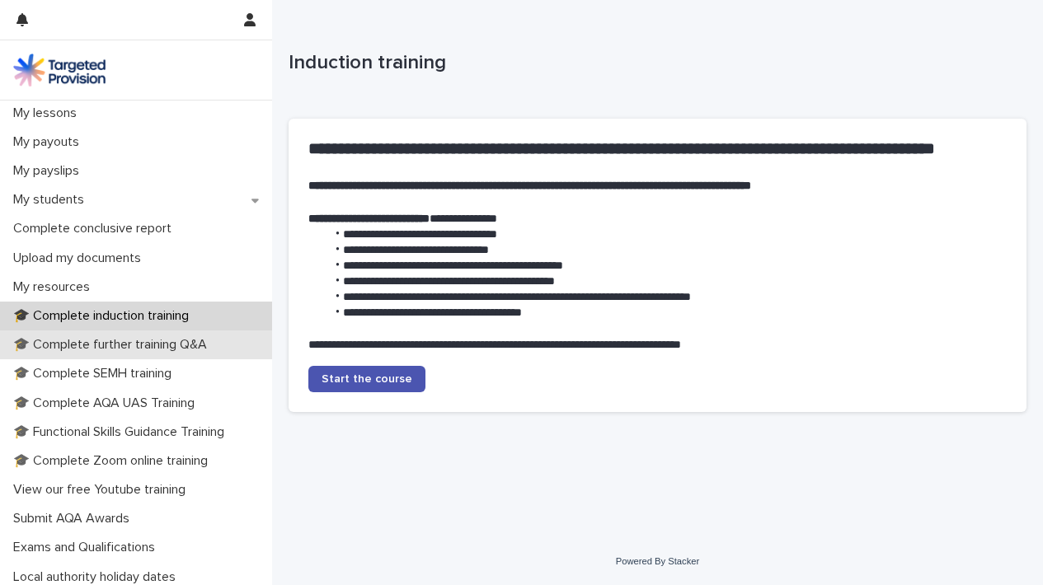
click at [174, 337] on p "🎓 Complete further training Q&A" at bounding box center [114, 345] width 214 height 16
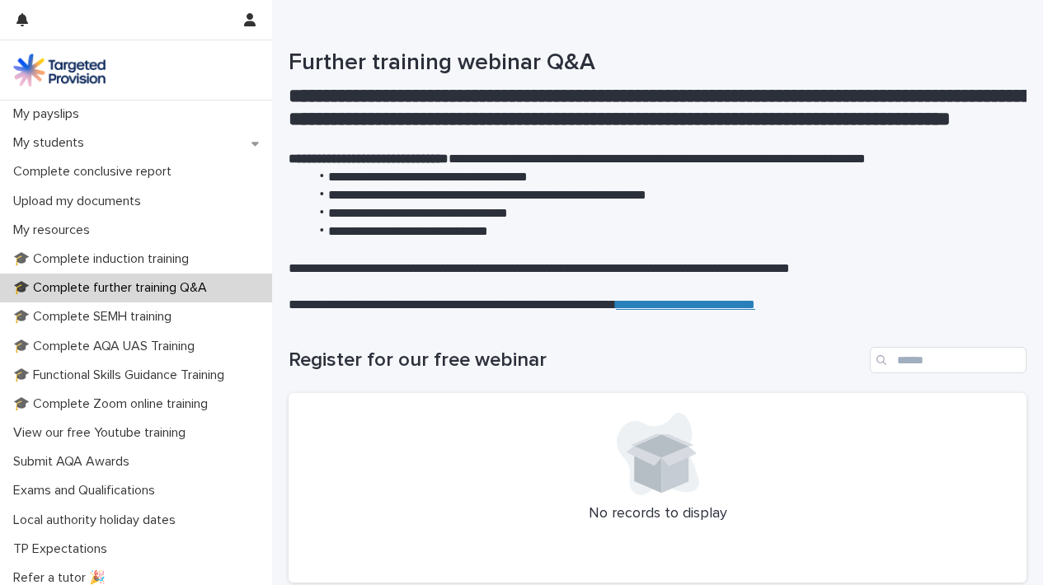
scroll to position [293, 0]
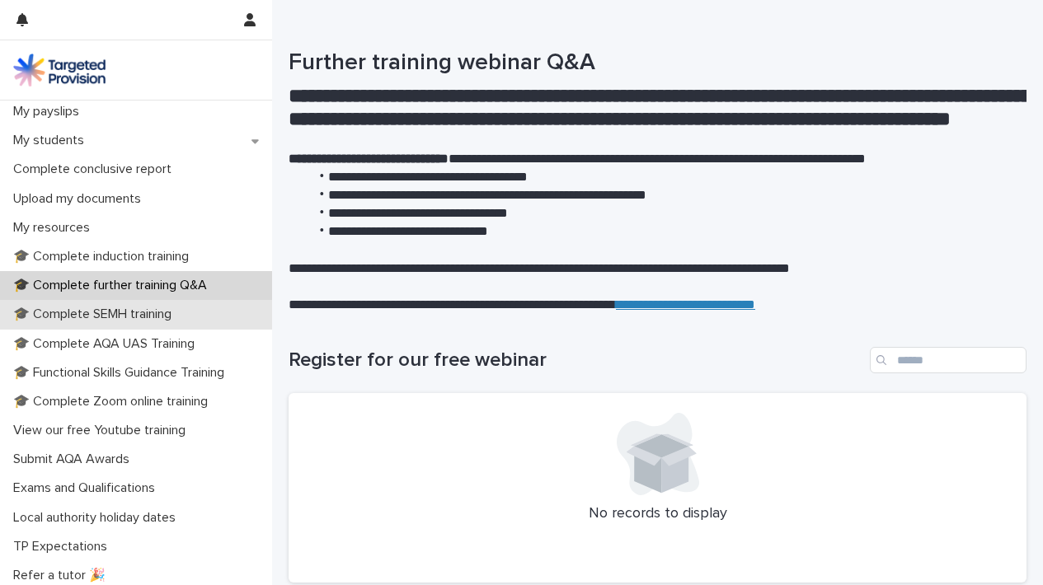
click at [178, 309] on p "🎓 Complete SEMH training" at bounding box center [96, 315] width 178 height 16
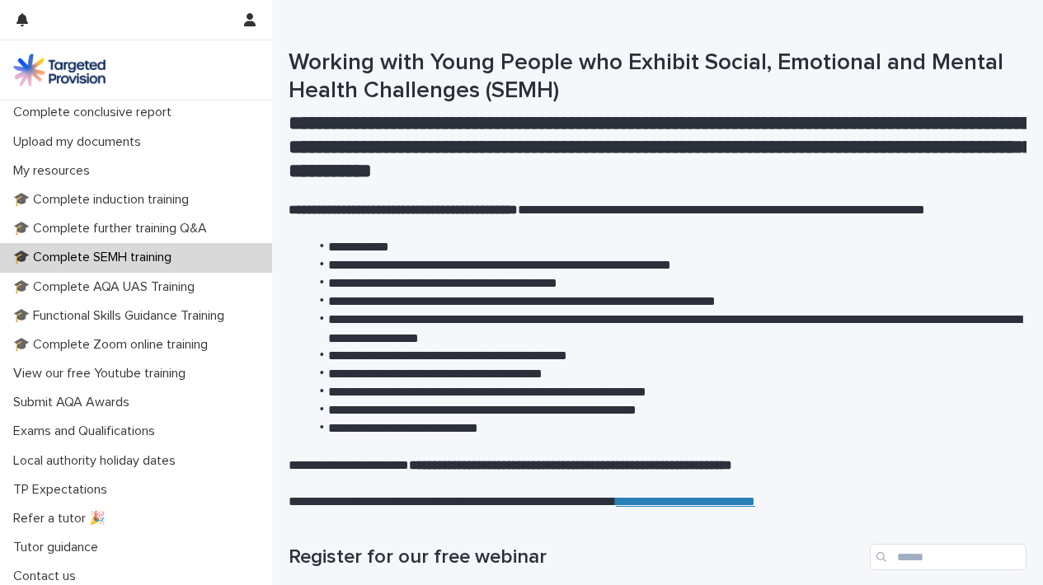
scroll to position [351, 0]
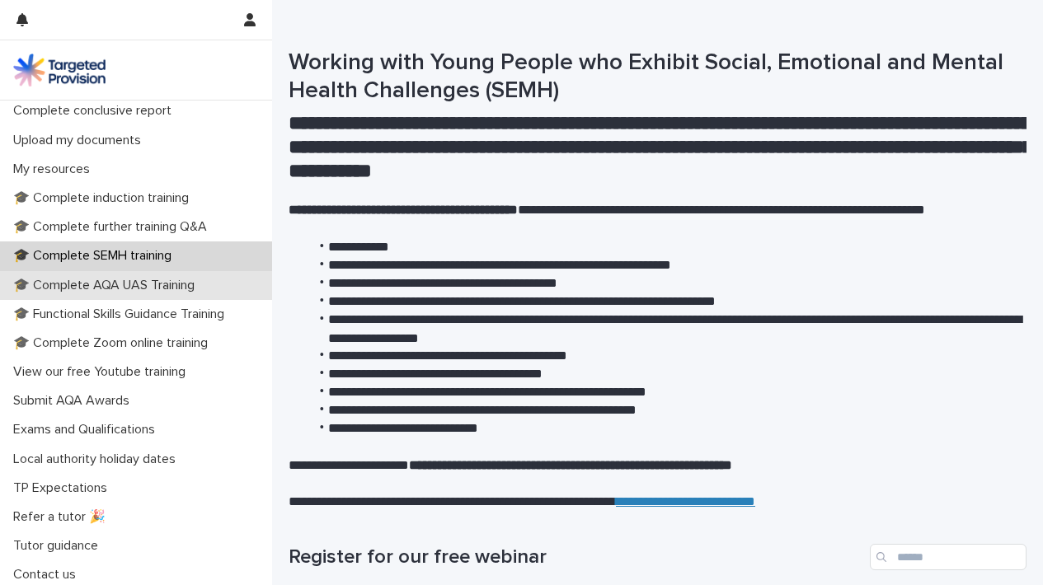
click at [133, 282] on p "🎓 Complete AQA UAS Training" at bounding box center [107, 286] width 201 height 16
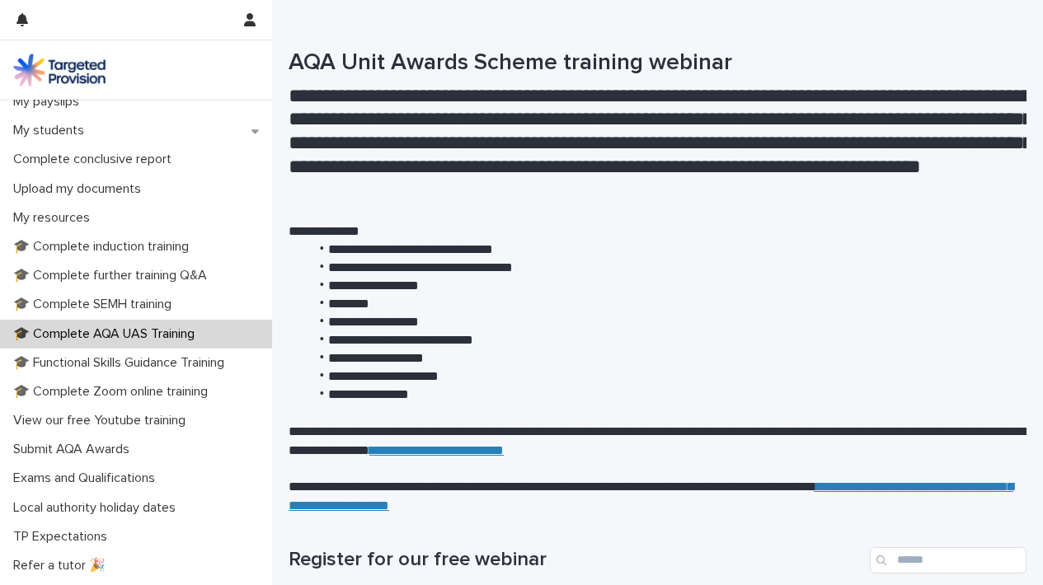
scroll to position [310, 0]
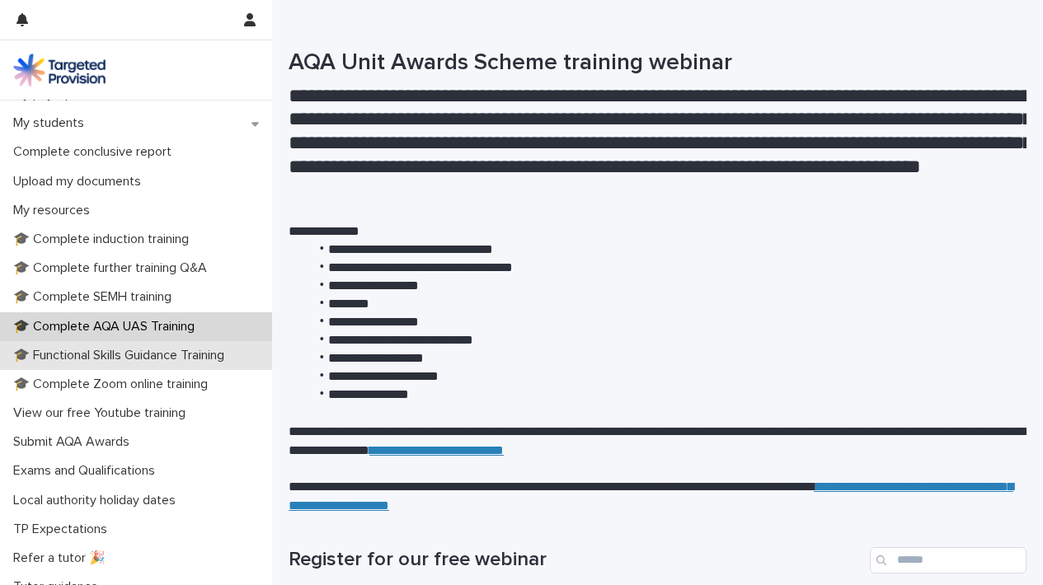
click at [115, 359] on p "🎓 Functional Skills Guidance Training" at bounding box center [122, 356] width 231 height 16
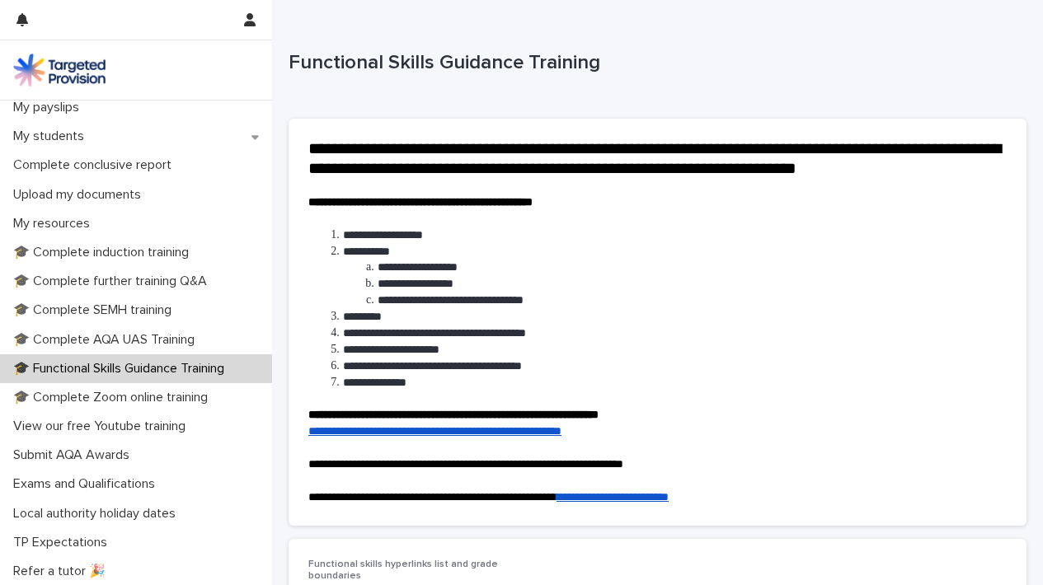
scroll to position [304, 0]
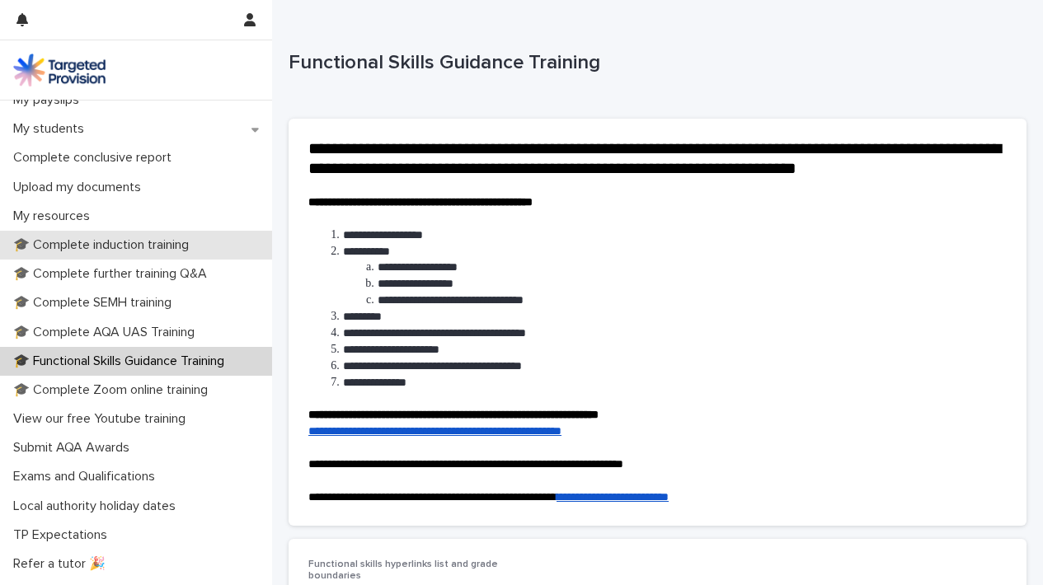
click at [181, 237] on p "🎓 Complete induction training" at bounding box center [104, 245] width 195 height 16
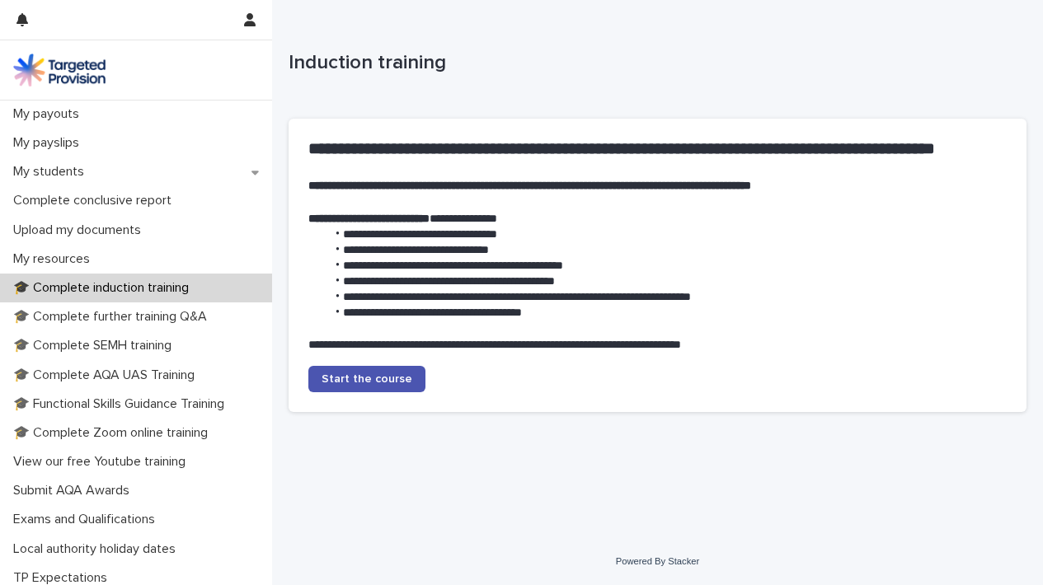
scroll to position [273, 0]
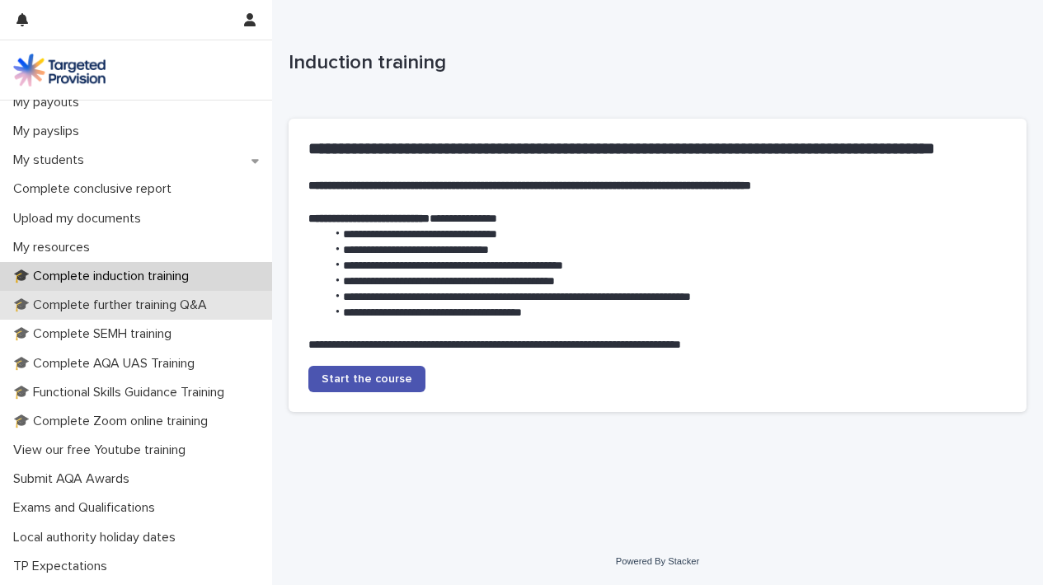
click at [198, 306] on p "🎓 Complete further training Q&A" at bounding box center [114, 306] width 214 height 16
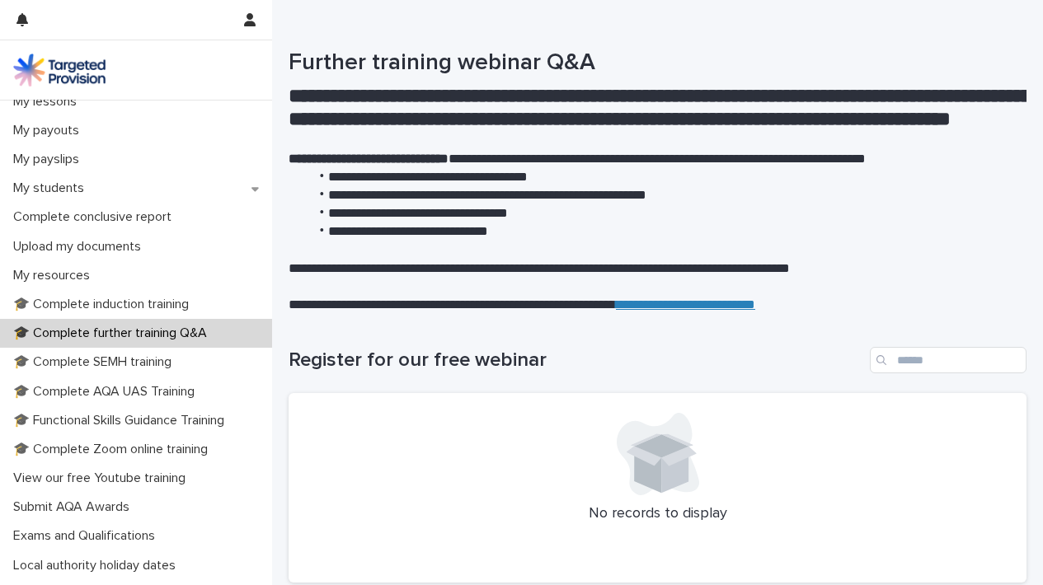
scroll to position [246, 0]
click at [151, 367] on p "🎓 Complete SEMH training" at bounding box center [96, 362] width 178 height 16
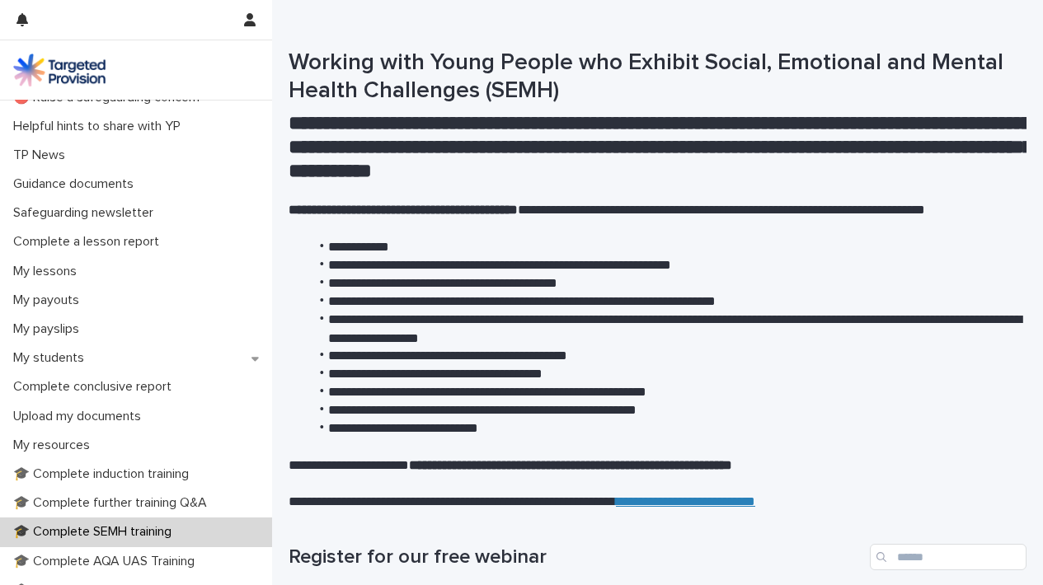
scroll to position [94, 0]
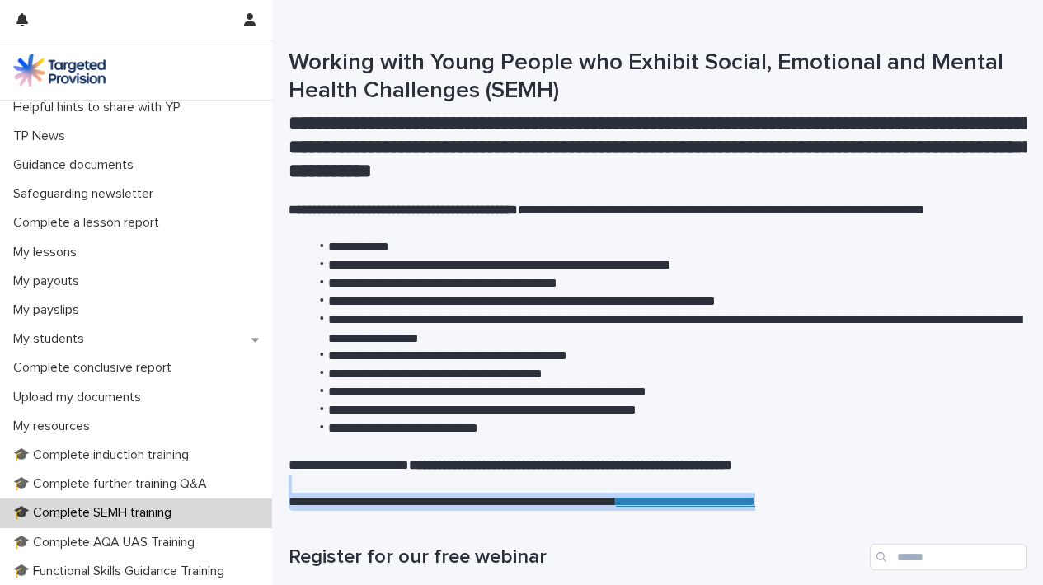
click at [1023, 487] on div "**********" at bounding box center [658, 311] width 738 height 400
click at [1018, 475] on p at bounding box center [658, 484] width 738 height 19
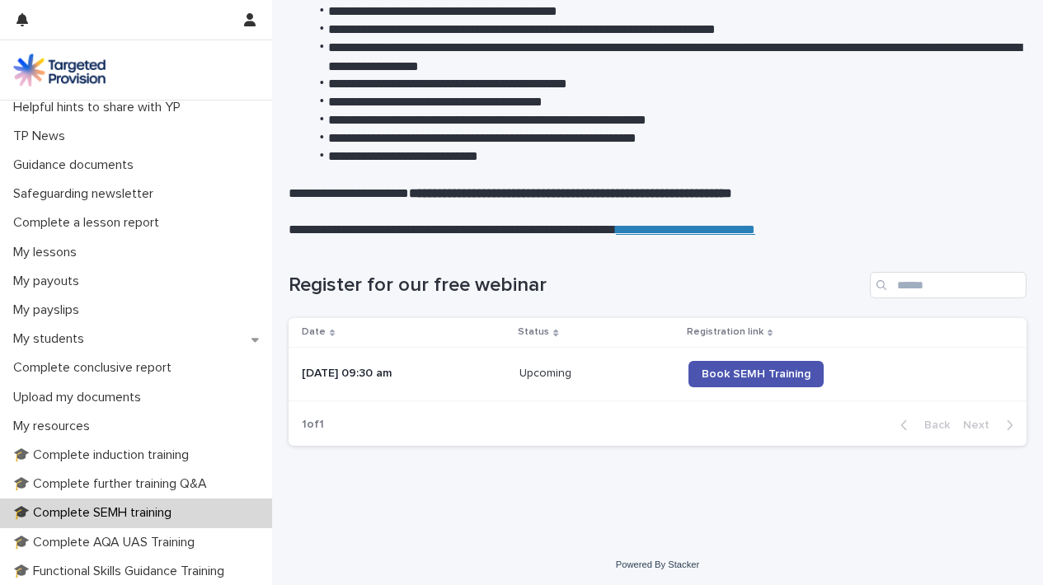
scroll to position [269, 0]
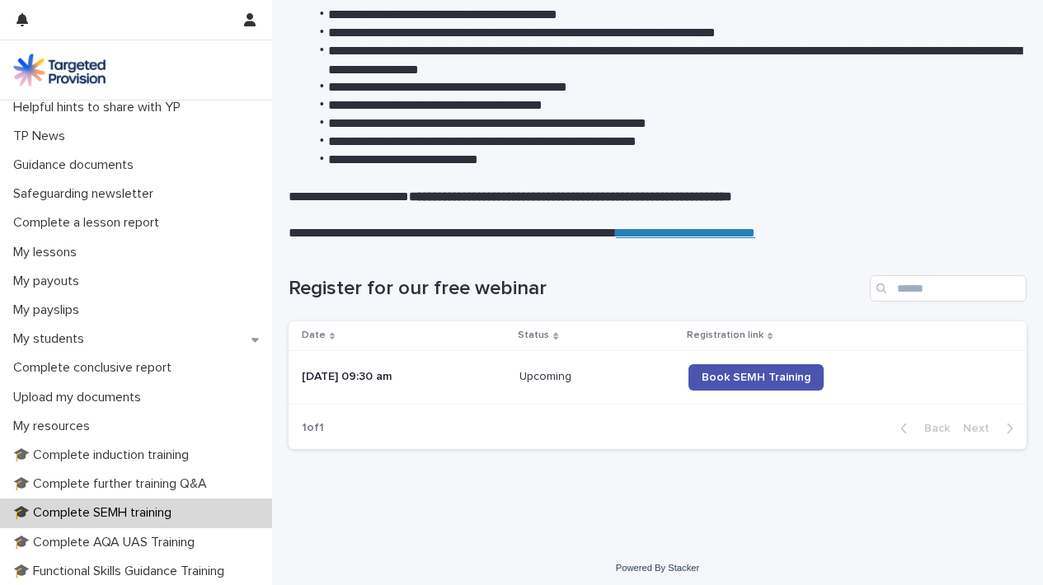
click at [276, 354] on div "Loading... Saving… Loading... Saving… Register for our free webinar Date Status…" at bounding box center [657, 393] width 771 height 302
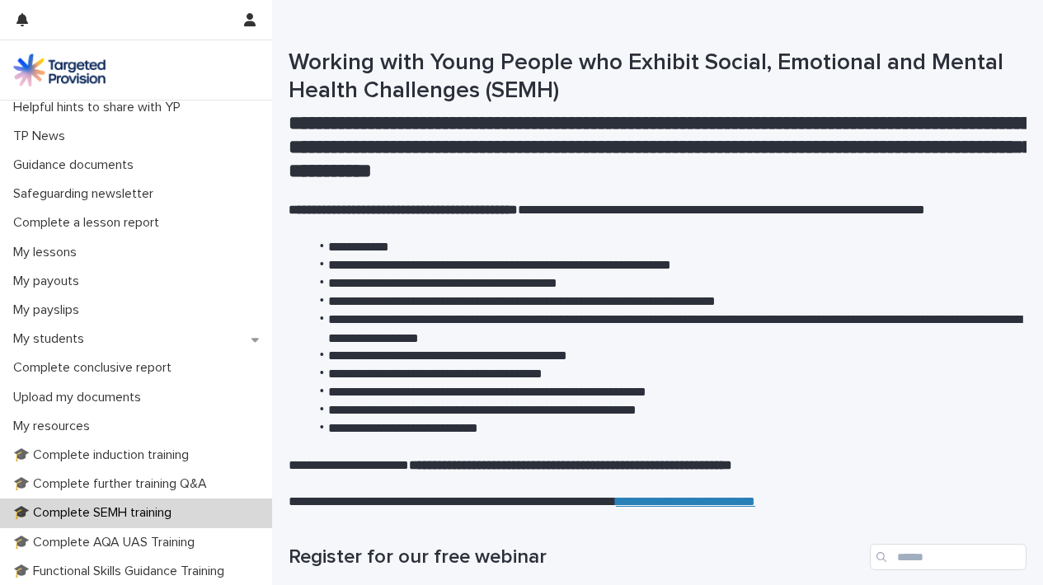
scroll to position [0, 0]
click at [818, 465] on p "**********" at bounding box center [658, 466] width 738 height 18
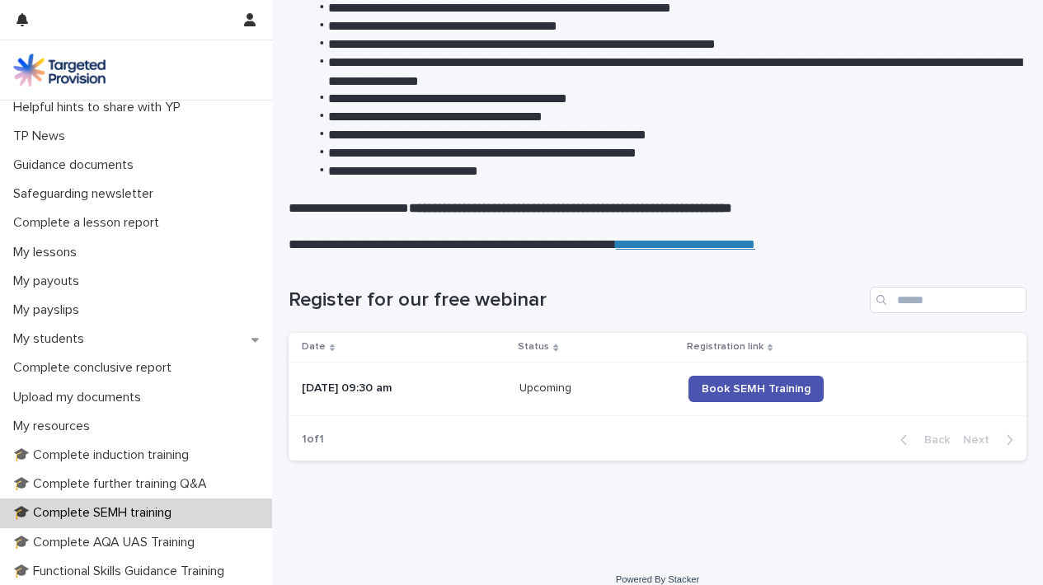
scroll to position [269, 0]
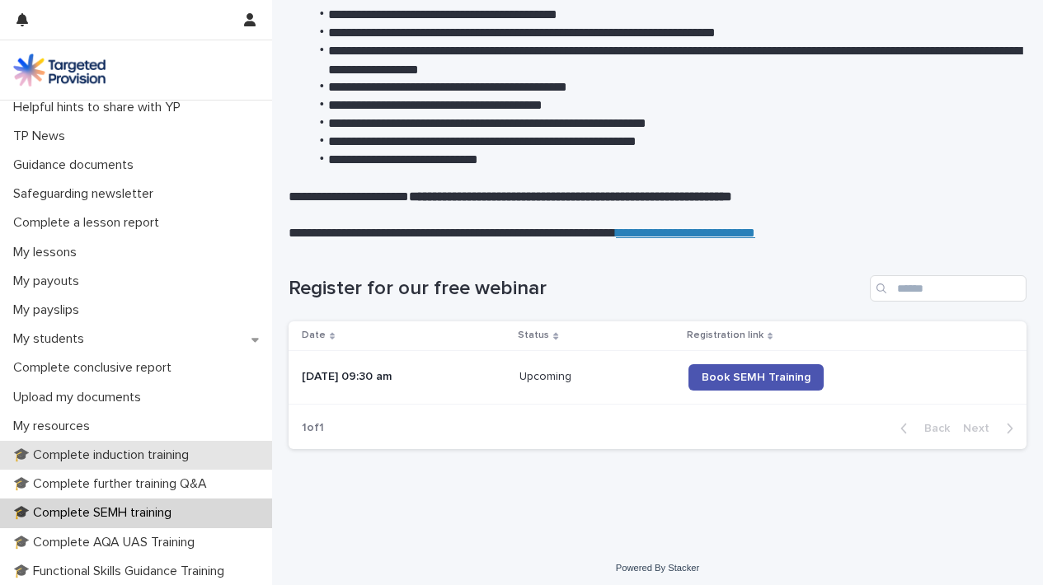
click at [101, 448] on p "🎓 Complete induction training" at bounding box center [104, 456] width 195 height 16
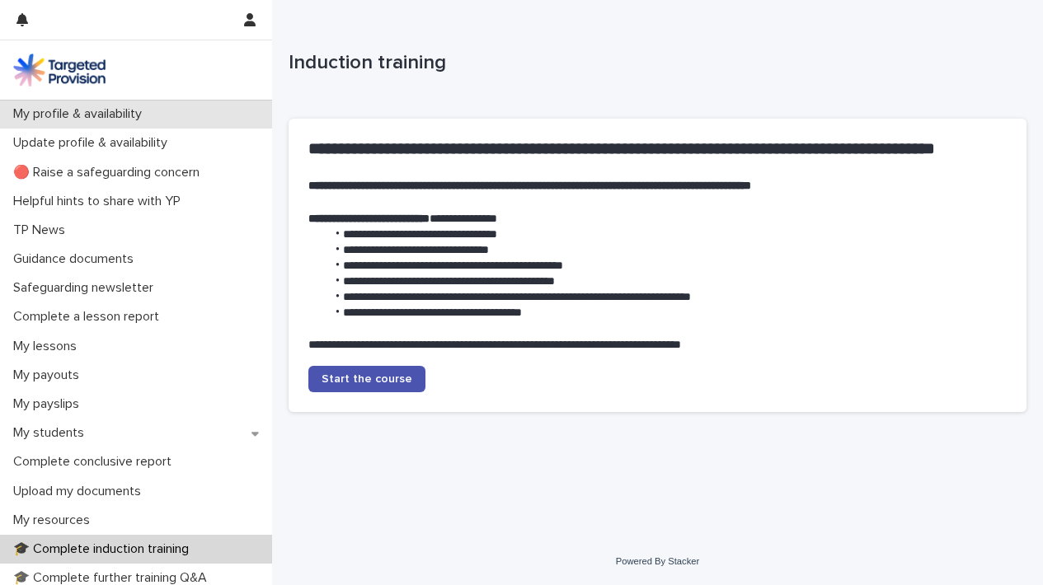
click at [107, 110] on p "My profile & availability" at bounding box center [81, 114] width 148 height 16
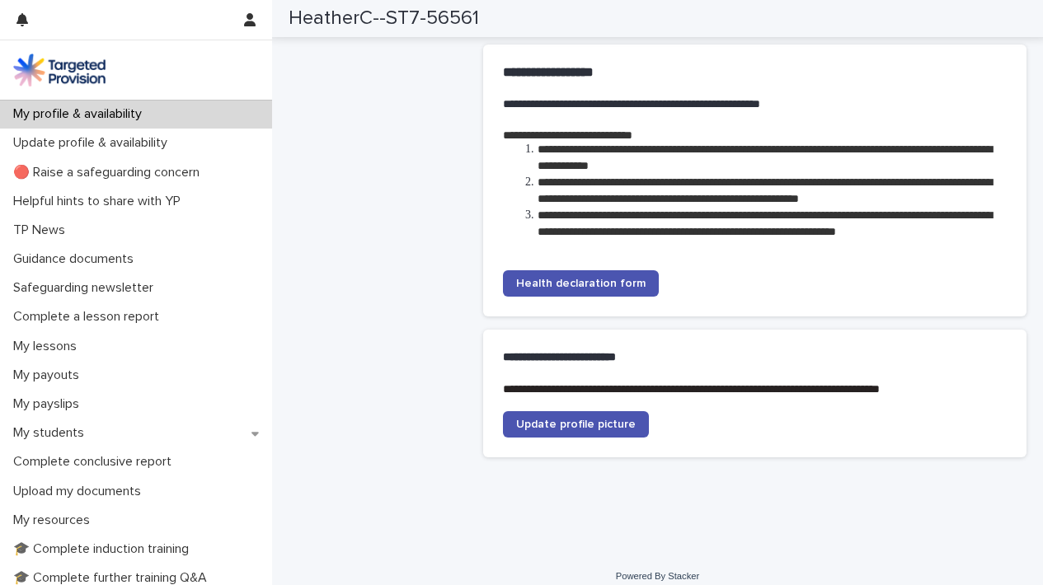
scroll to position [2846, 0]
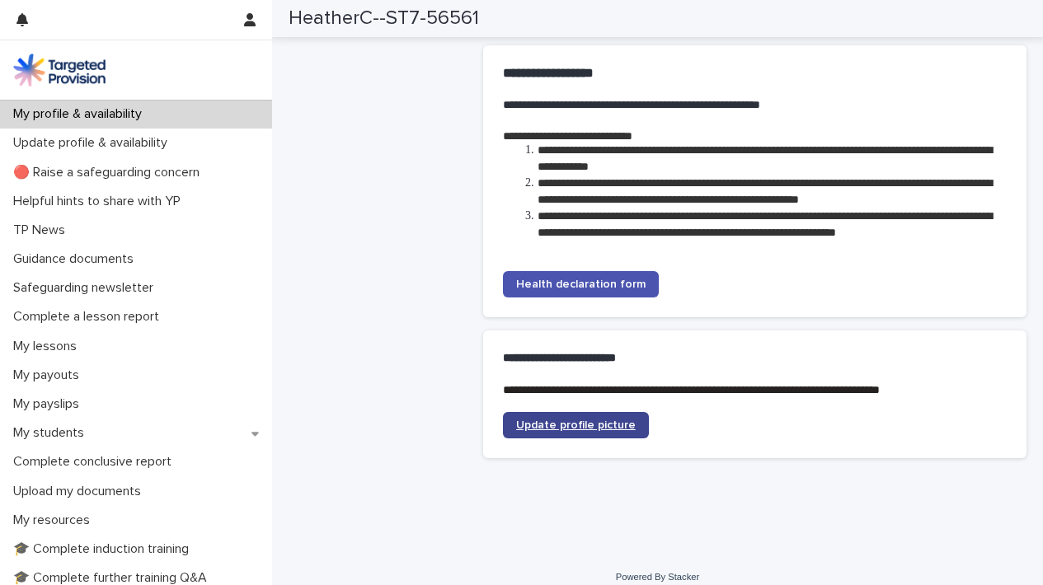
click at [604, 420] on span "Update profile picture" at bounding box center [576, 426] width 120 height 12
click at [255, 24] on icon "button" at bounding box center [250, 19] width 12 height 13
click at [182, 69] on p "Log Out" at bounding box center [202, 70] width 104 height 28
